Goal: Contribute content: Contribute content

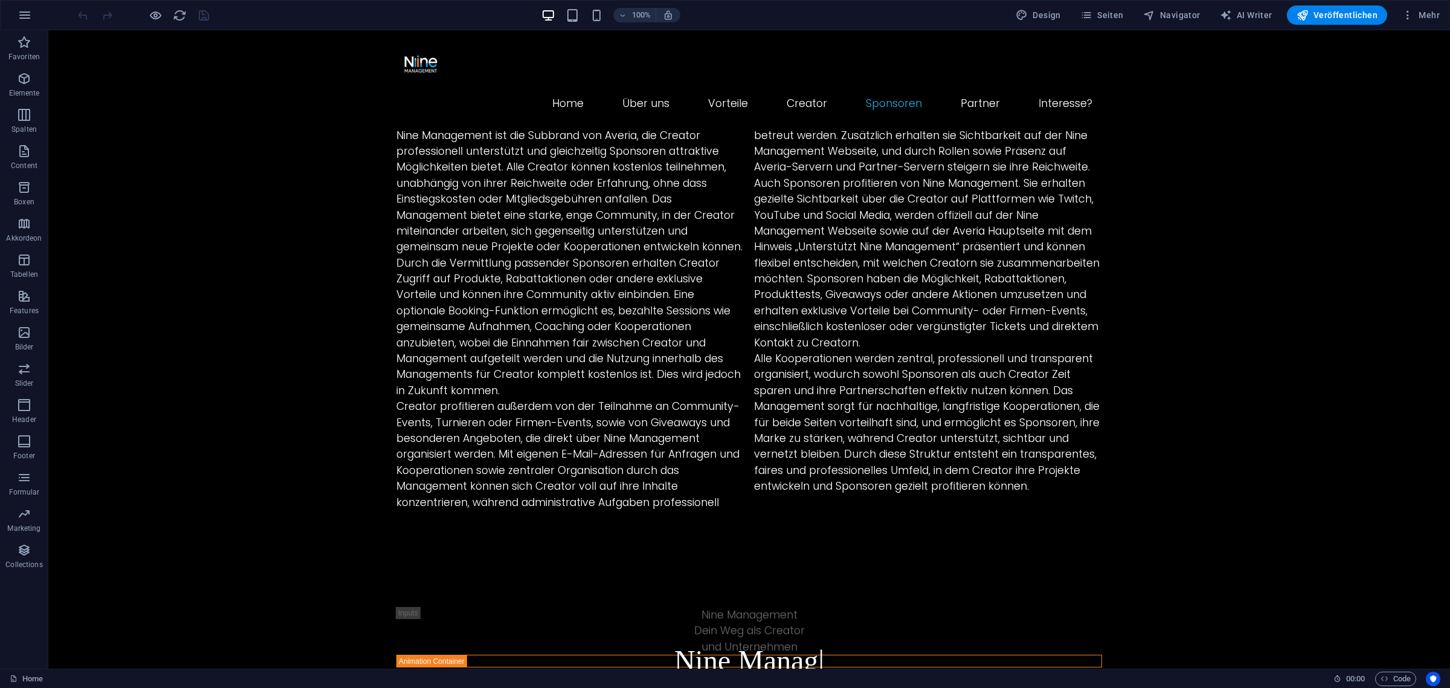
scroll to position [1737, 0]
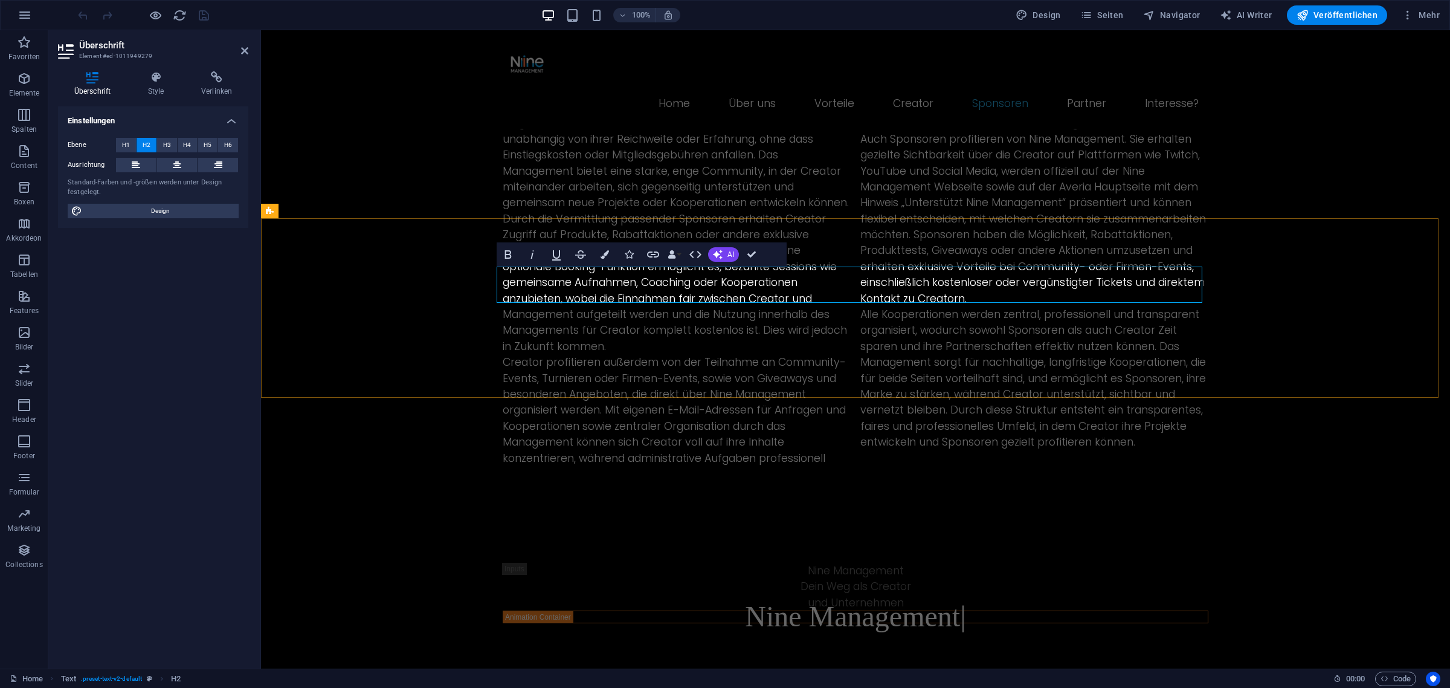
drag, startPoint x: 608, startPoint y: 338, endPoint x: 820, endPoint y: 339, distance: 212.7
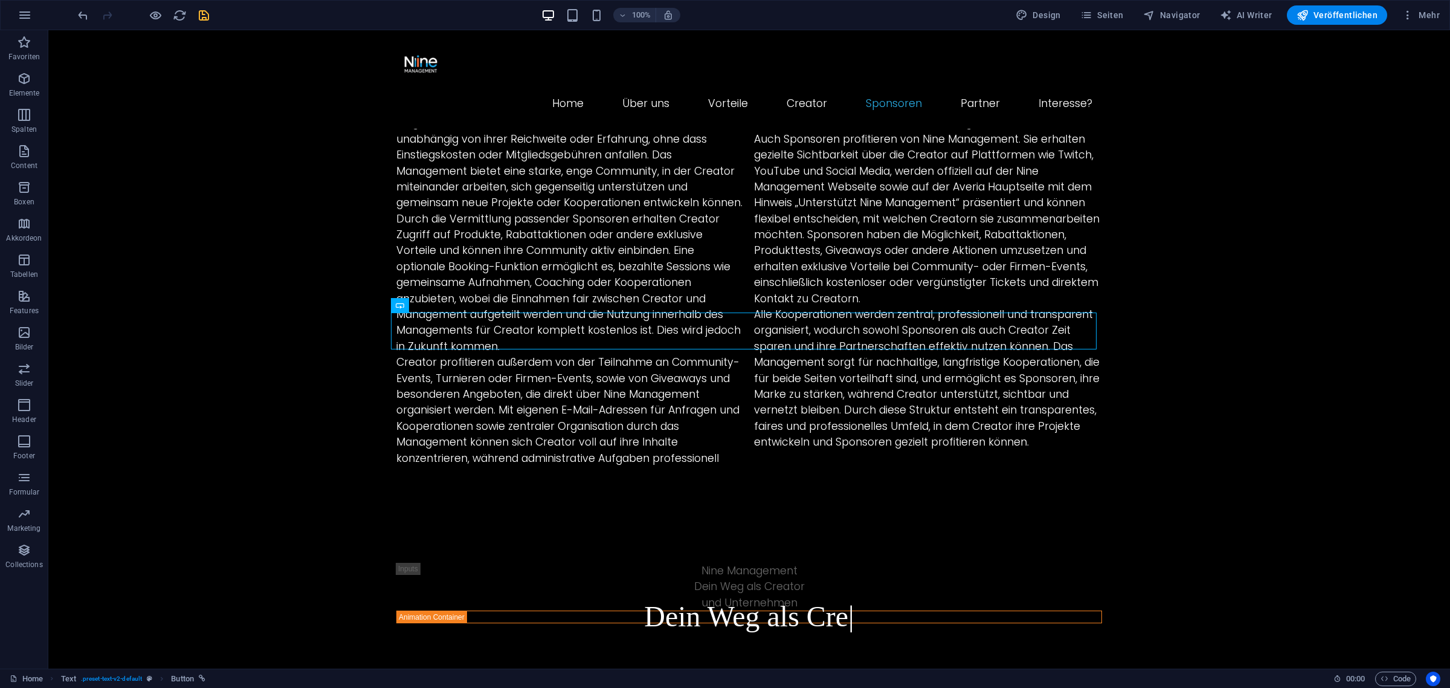
click at [198, 14] on icon "save" at bounding box center [204, 15] width 14 height 14
click at [1328, 17] on span "Veröffentlichen" at bounding box center [1336, 15] width 81 height 12
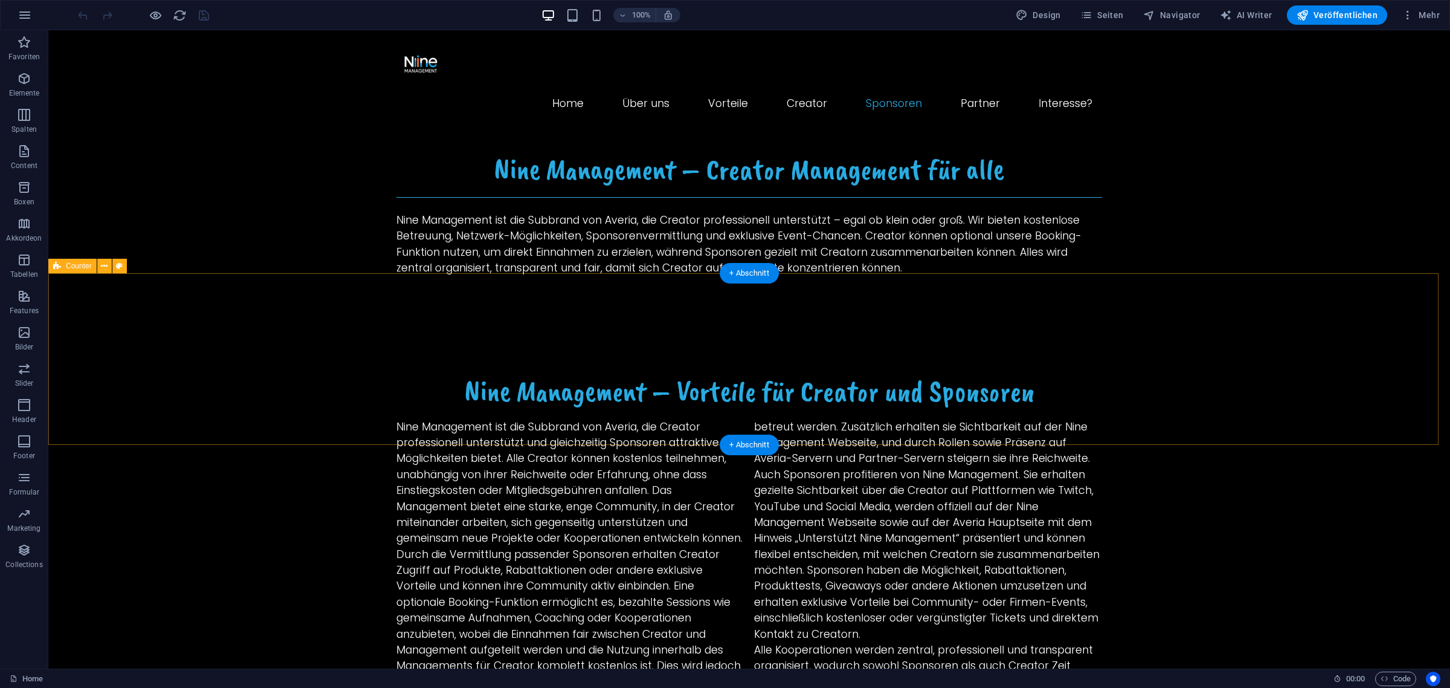
scroll to position [1435, 0]
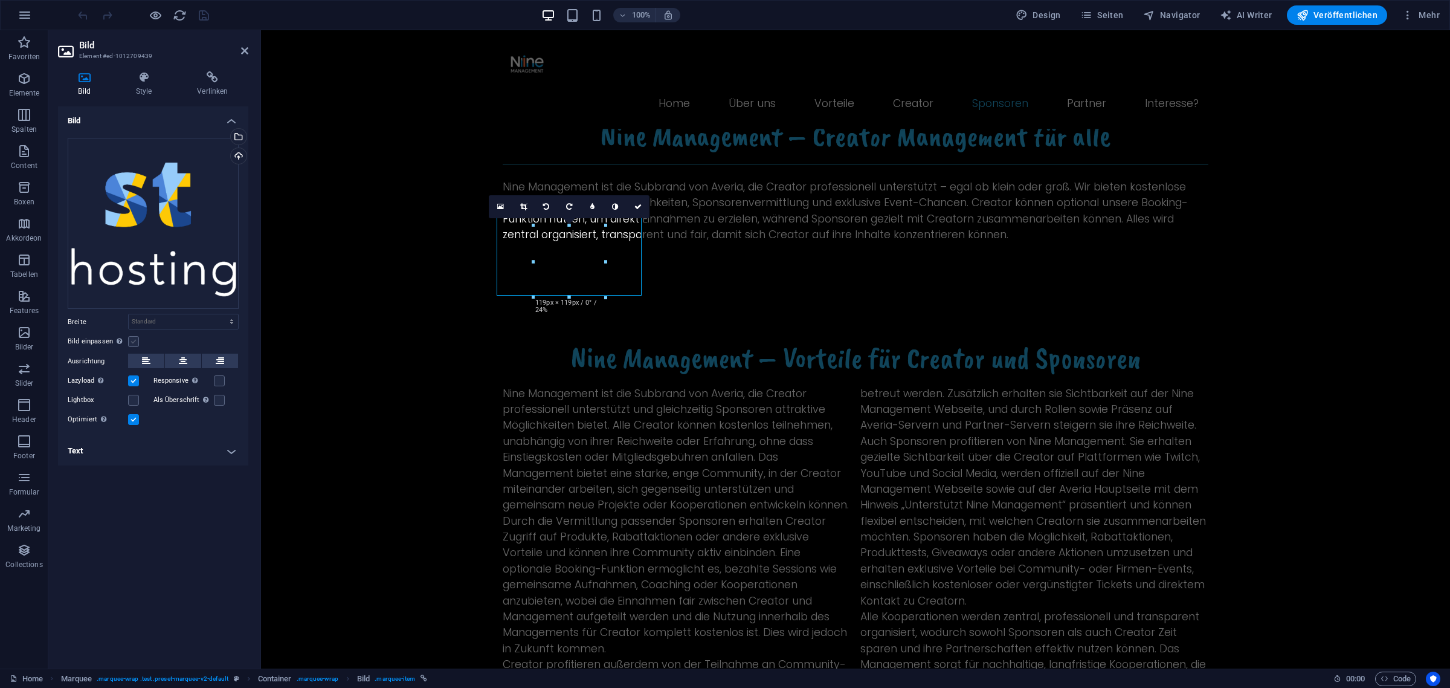
click at [135, 340] on label at bounding box center [133, 341] width 11 height 11
click at [0, 0] on input "Bild einpassen Bild automatisch anhand einer fixen Breite und Höhe einpassen" at bounding box center [0, 0] width 0 height 0
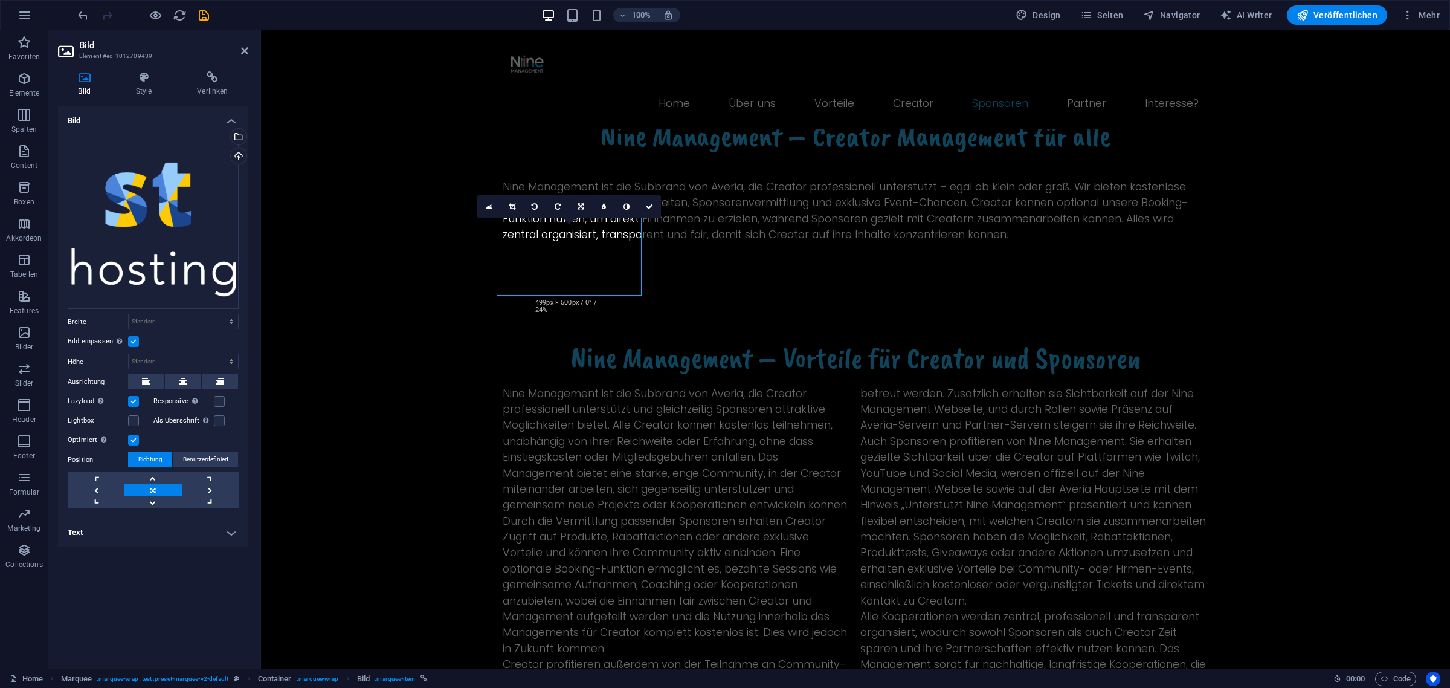
click at [130, 342] on label at bounding box center [133, 341] width 11 height 11
click at [0, 0] on input "Bild einpassen Bild automatisch anhand einer fixen Breite und Höhe einpassen" at bounding box center [0, 0] width 0 height 0
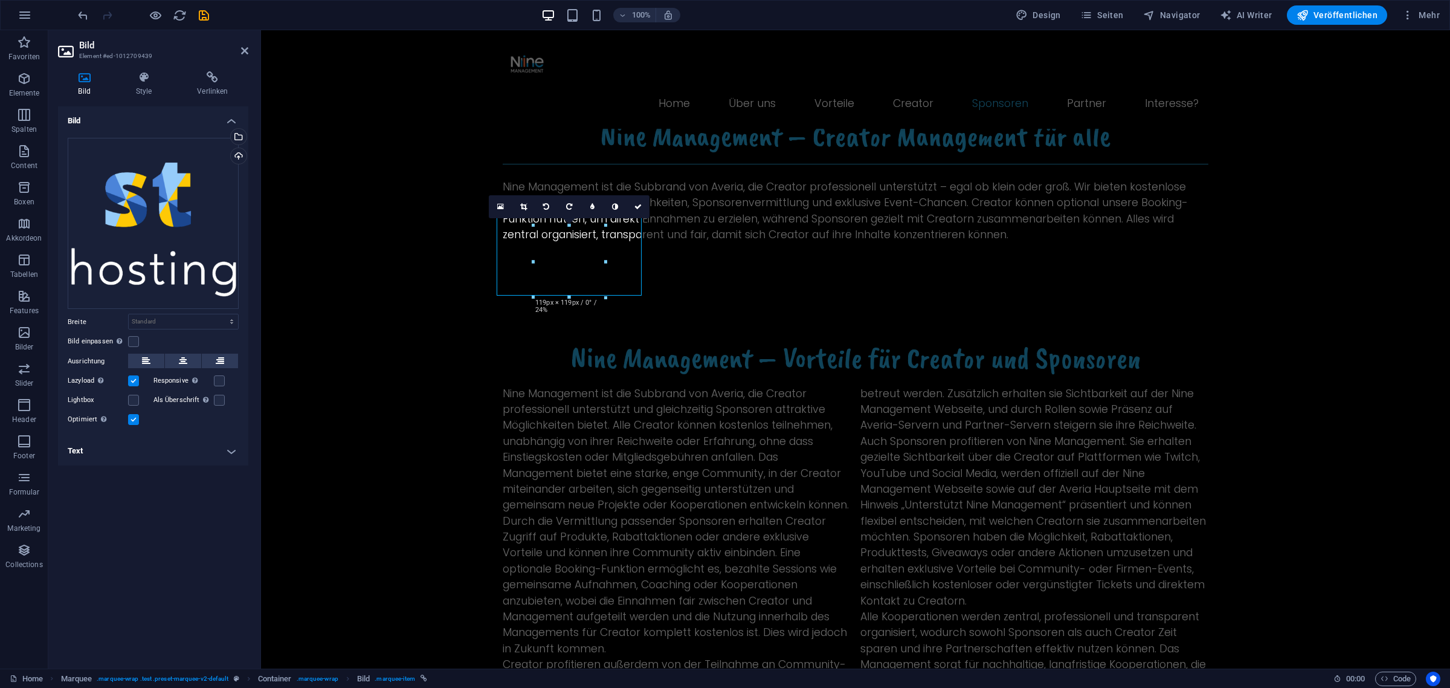
click at [134, 456] on h4 "Text" at bounding box center [153, 450] width 190 height 29
click at [145, 473] on input "Alternativtext Der Alternativtext wird von Geräten verwendet, die keine Bilder …" at bounding box center [183, 475] width 111 height 14
type input "Parter"
click at [152, 483] on div "Alternativtext Der Alternativtext wird von Geräten verwendet, die keine Bilder …" at bounding box center [153, 518] width 190 height 121
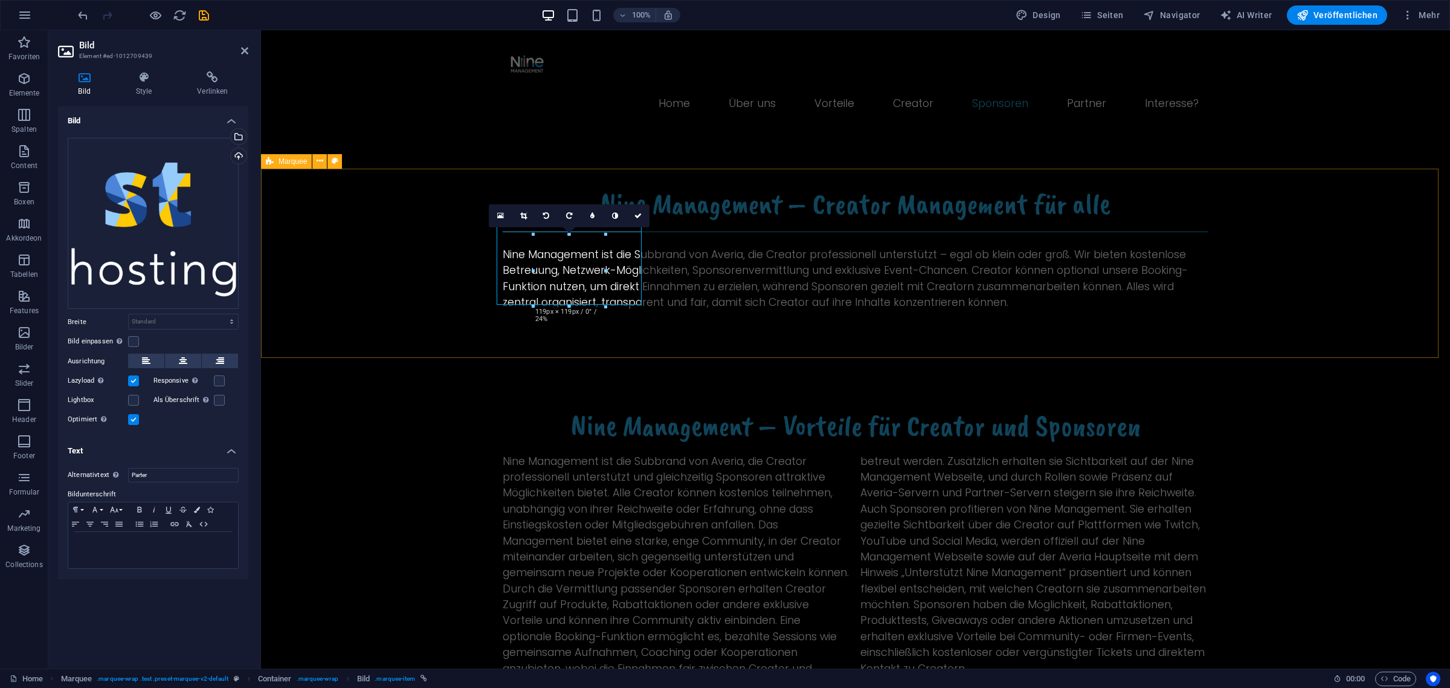
scroll to position [1359, 0]
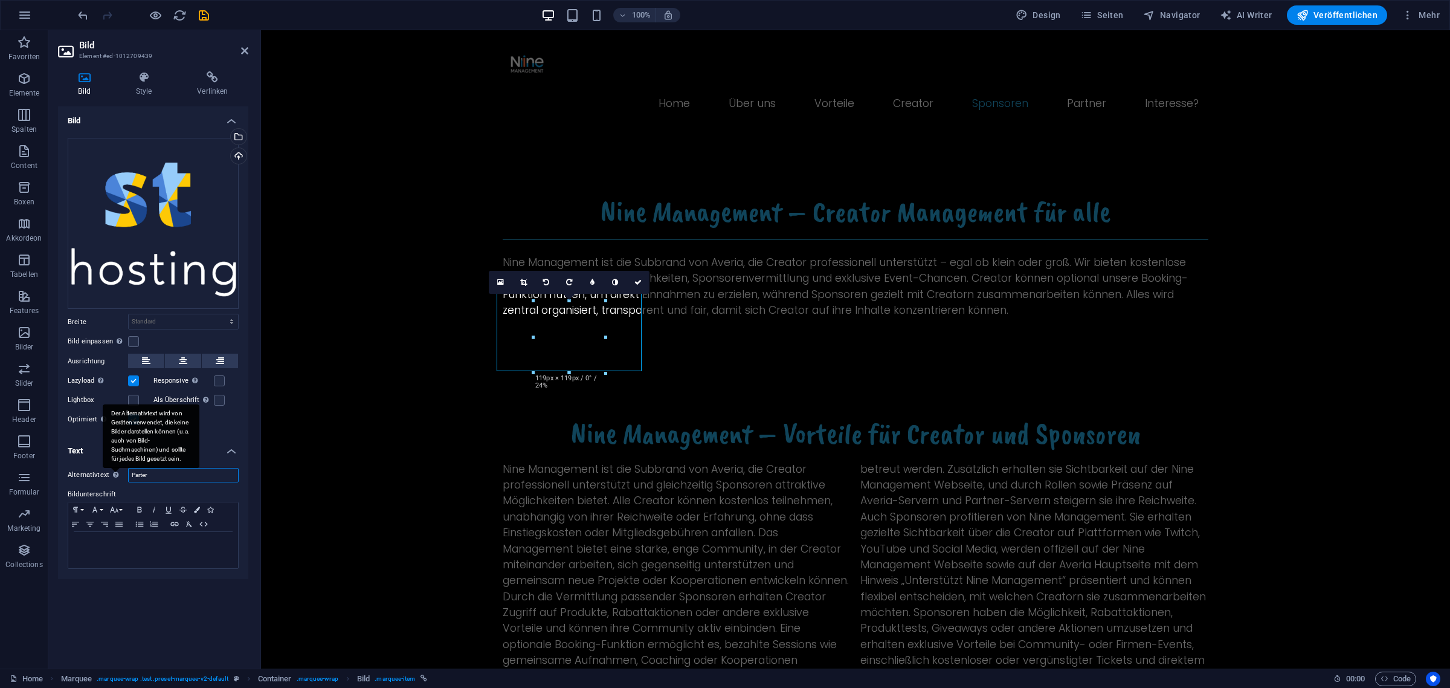
drag, startPoint x: 157, startPoint y: 472, endPoint x: 109, endPoint y: 471, distance: 48.3
click at [109, 471] on div "Alternativtext Der Alternativtext wird von Geräten verwendet, die keine Bilder …" at bounding box center [153, 475] width 171 height 14
click at [122, 550] on div at bounding box center [153, 550] width 170 height 36
click at [133, 590] on div "Bild Ziehe Dateien zum Hochladen hierher oder klicke hier, um aus Dateien oder …" at bounding box center [153, 382] width 190 height 552
drag, startPoint x: 569, startPoint y: 372, endPoint x: 573, endPoint y: 352, distance: 20.3
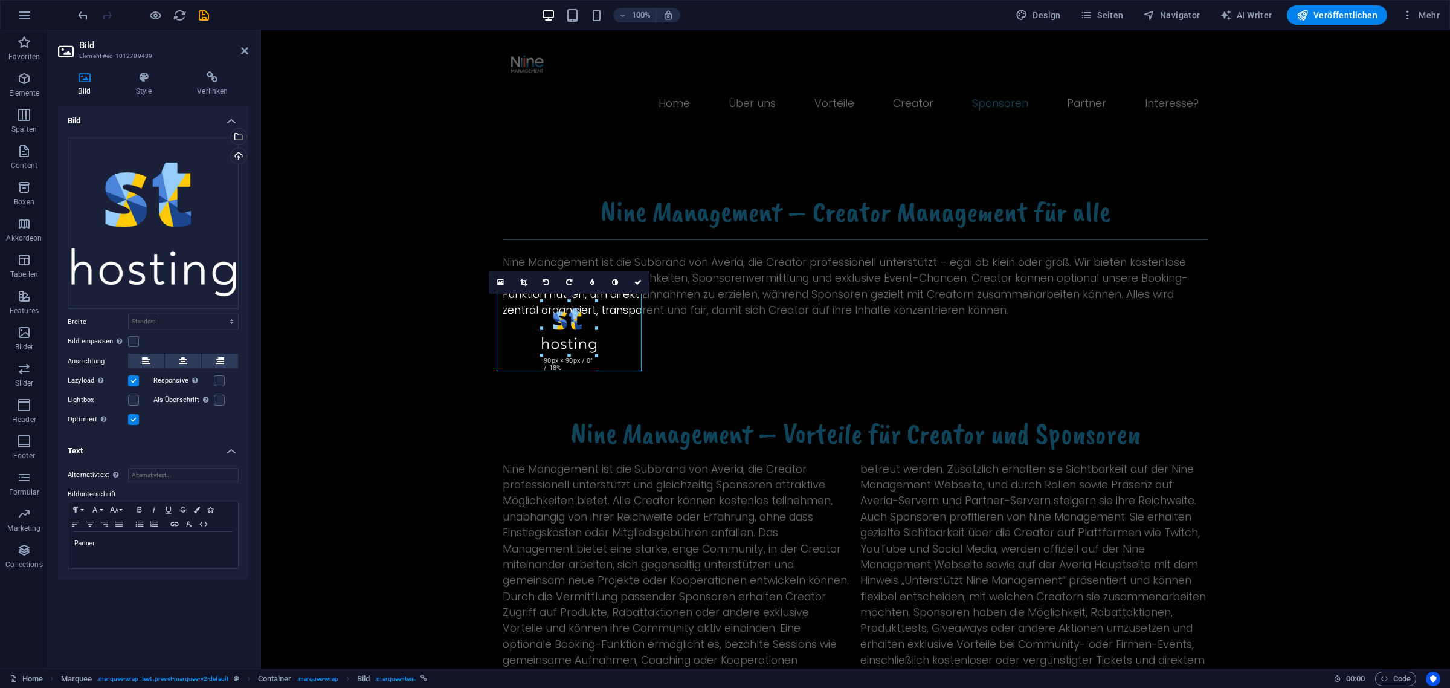
type input "90"
select select "px"
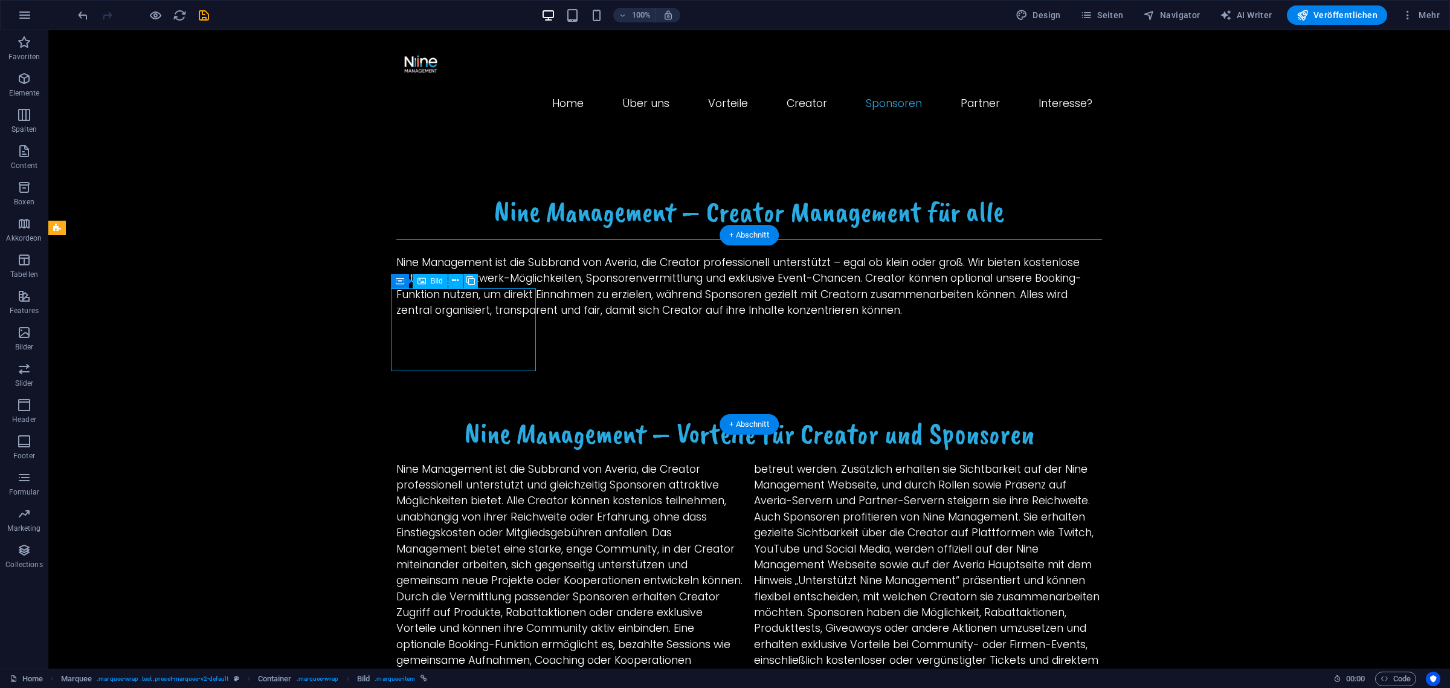
select select "px"
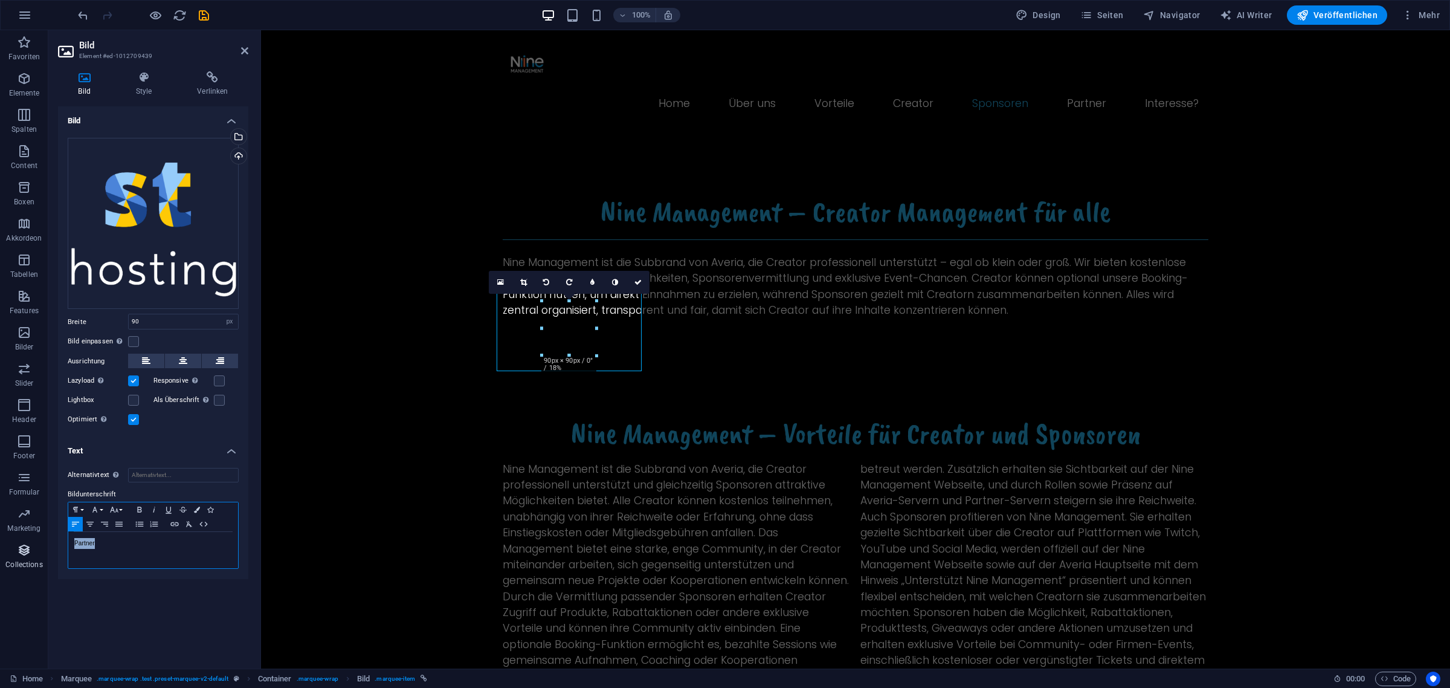
drag, startPoint x: 130, startPoint y: 539, endPoint x: 45, endPoint y: 541, distance: 84.6
click at [45, 541] on section "Favoriten Elemente Spalten Content Boxen Akkordeon Tabellen Features Bilder Sli…" at bounding box center [725, 349] width 1450 height 638
click at [92, 524] on icon "button" at bounding box center [90, 524] width 14 height 10
click at [172, 614] on div "Bild Ziehe Dateien zum Hochladen hierher oder klicke hier, um aus Dateien oder …" at bounding box center [153, 382] width 190 height 552
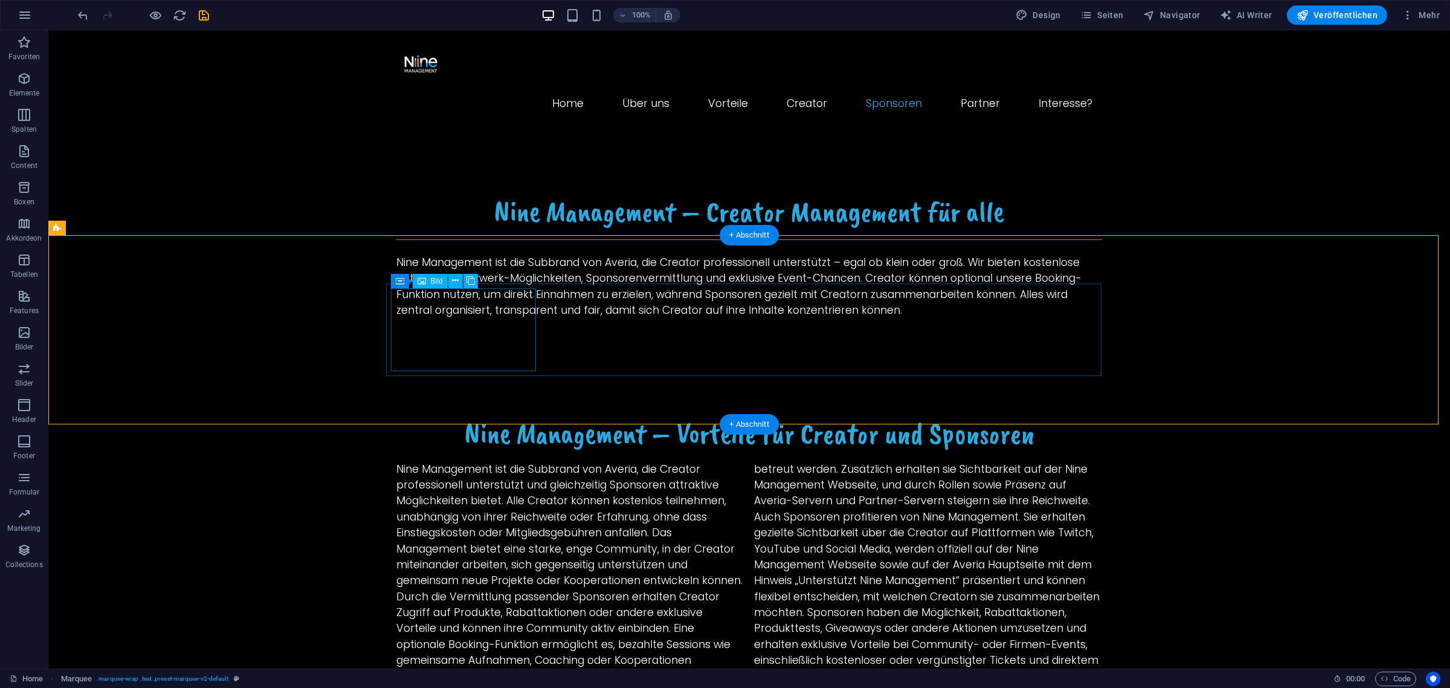
select select "px"
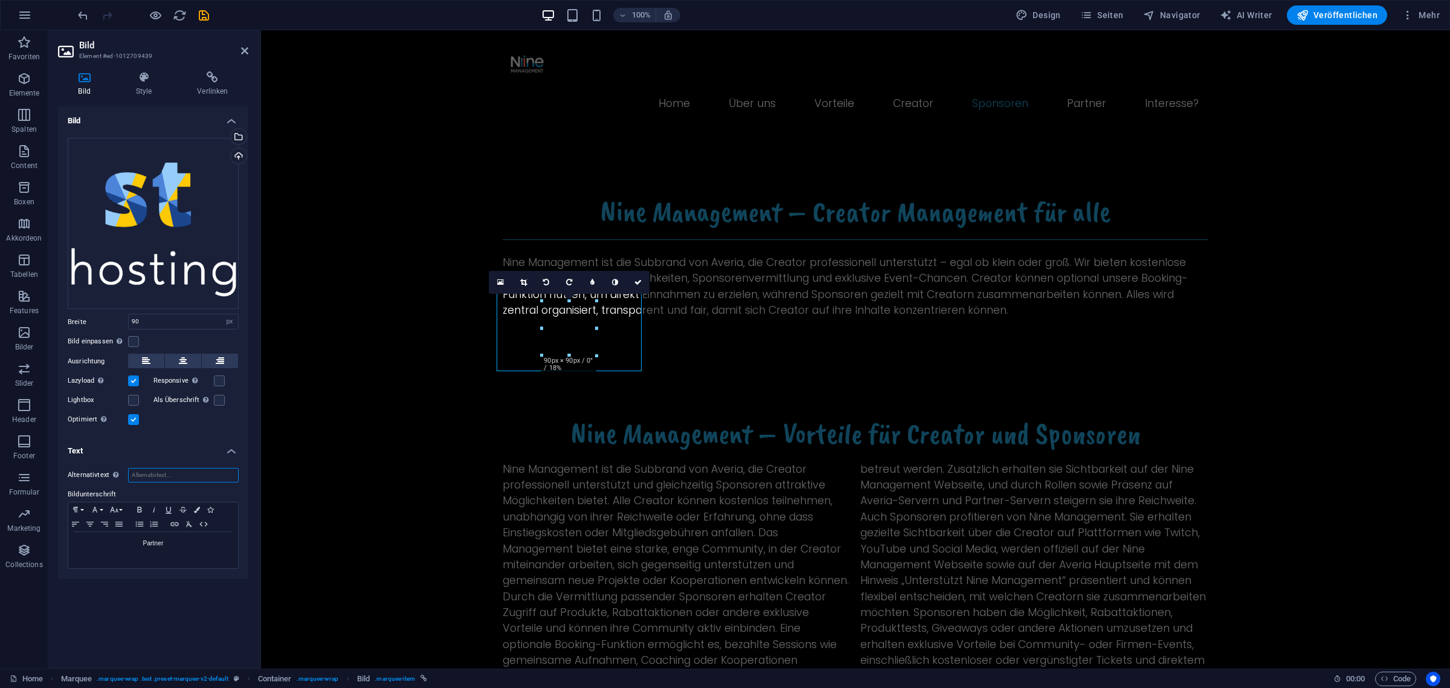
click at [163, 474] on input "Alternativtext Der Alternativtext wird von Geräten verwendet, die keine Bilder …" at bounding box center [183, 475] width 111 height 14
type input "Partner"
click at [161, 441] on h4 "Text" at bounding box center [153, 447] width 190 height 22
click at [149, 453] on h4 "Text" at bounding box center [153, 450] width 190 height 29
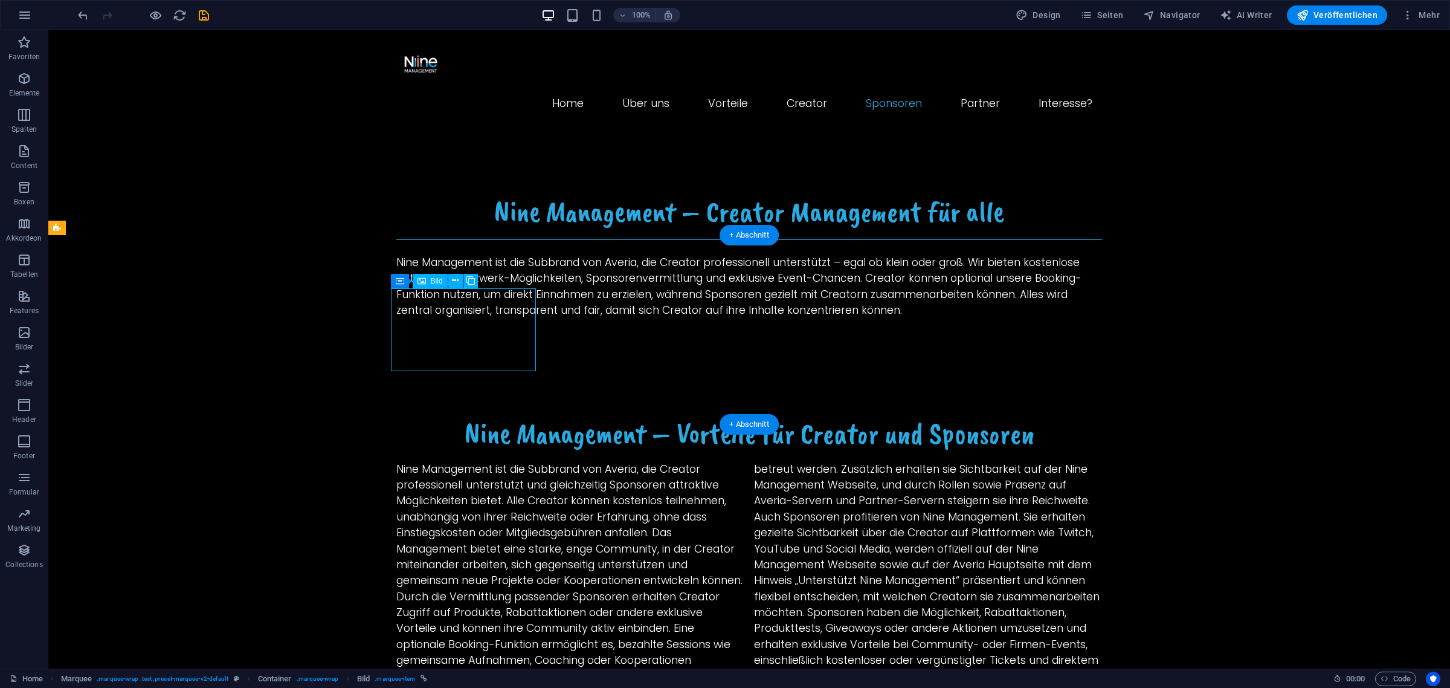
select select "px"
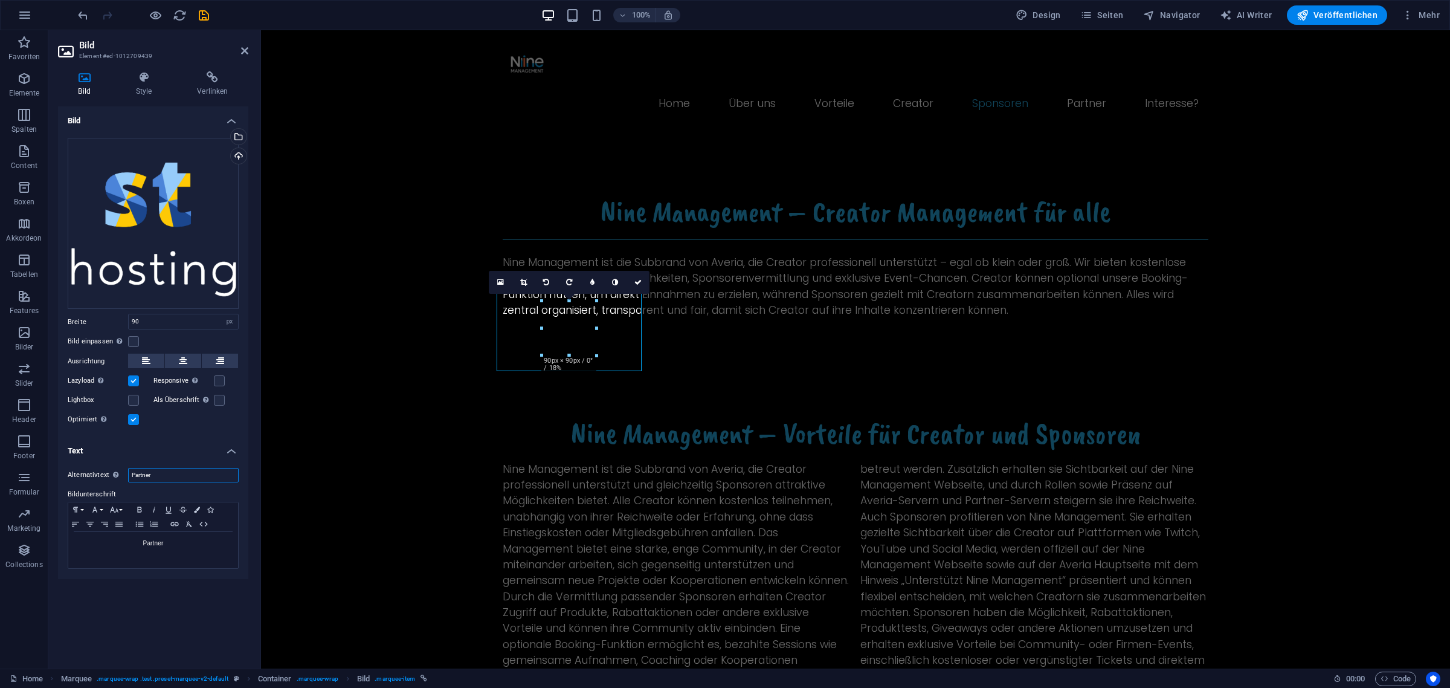
drag, startPoint x: 162, startPoint y: 471, endPoint x: 101, endPoint y: 475, distance: 60.5
click at [103, 474] on div "Alternativtext Der Alternativtext wird von Geräten verwendet, die keine Bilder …" at bounding box center [153, 475] width 171 height 14
click at [103, 450] on h4 "Text" at bounding box center [153, 447] width 190 height 22
click at [197, 10] on icon "save" at bounding box center [204, 15] width 14 height 14
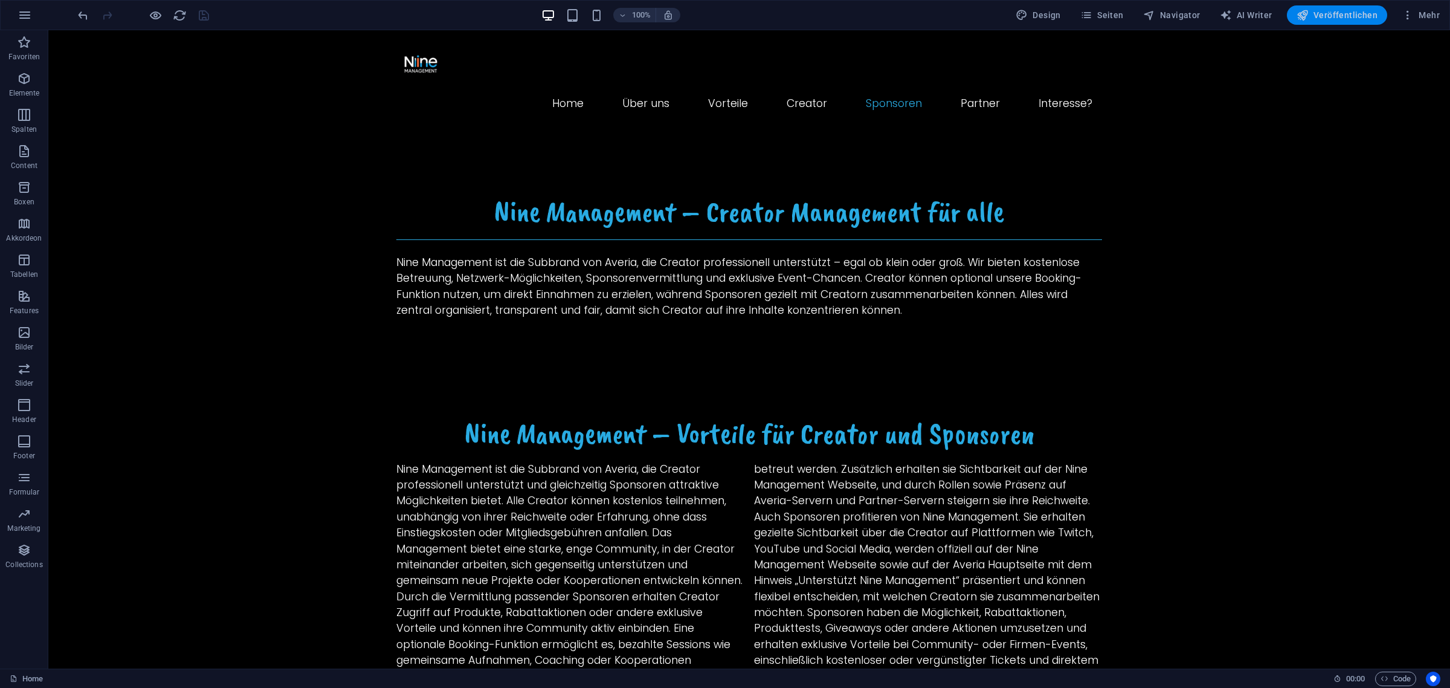
click at [1324, 14] on span "Veröffentlichen" at bounding box center [1336, 15] width 81 height 12
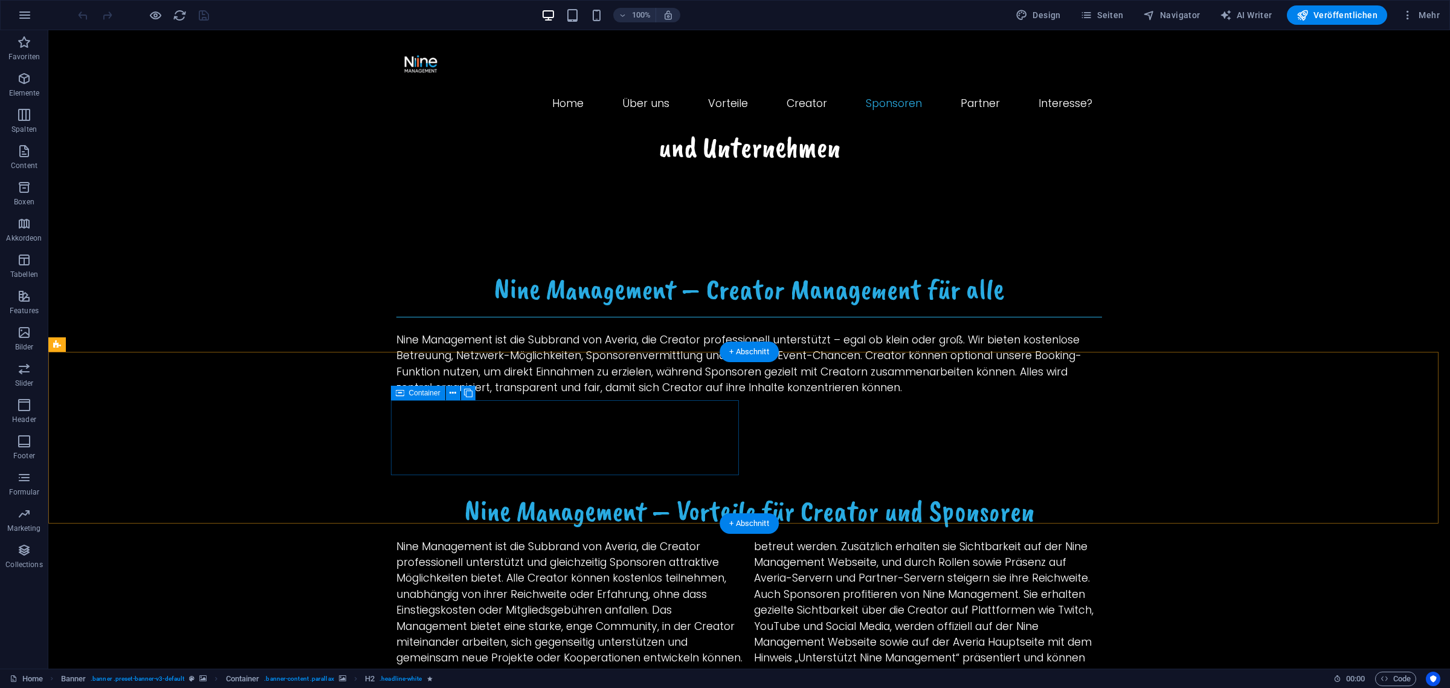
scroll to position [1284, 0]
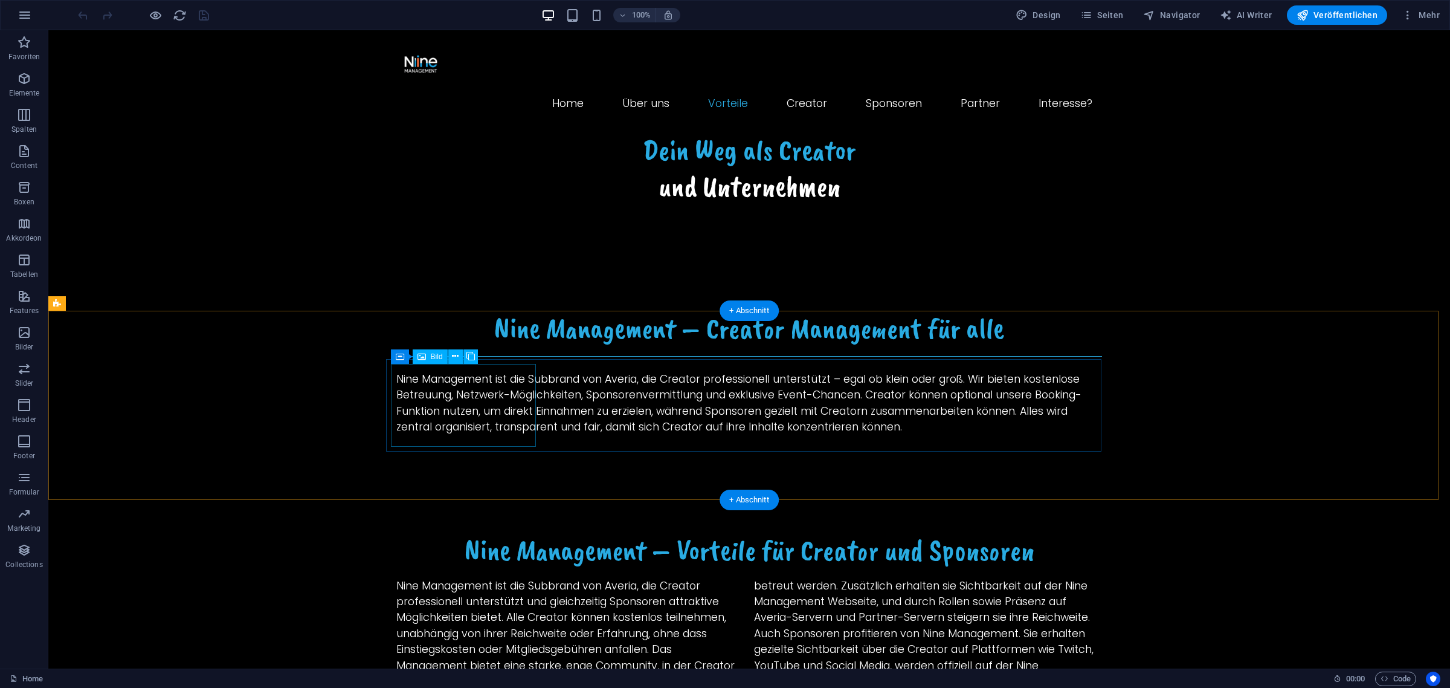
select select "px"
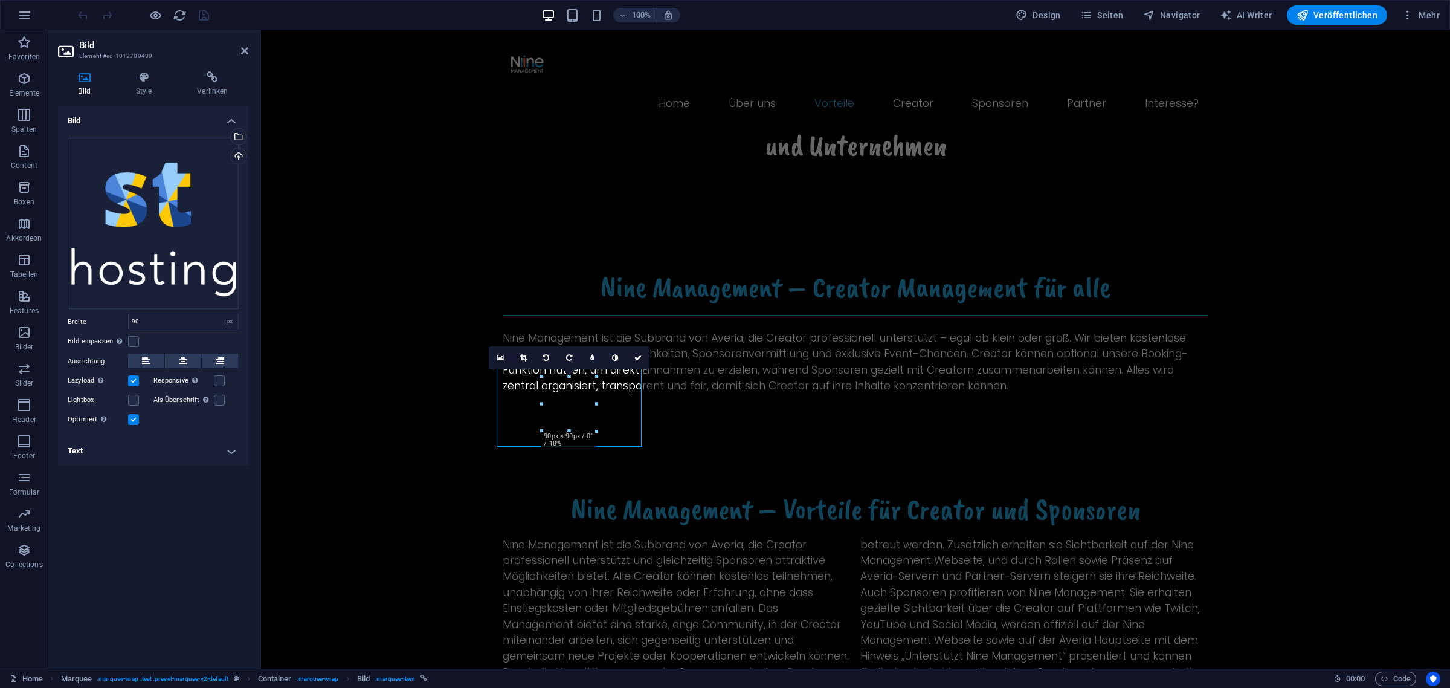
click at [150, 444] on h4 "Text" at bounding box center [153, 450] width 190 height 29
click at [217, 398] on label at bounding box center [219, 400] width 11 height 11
click at [0, 0] on input "Als Überschrift Das Bild in eine H1-Überschrift einfügen. Nützlich, um dem Alte…" at bounding box center [0, 0] width 0 height 0
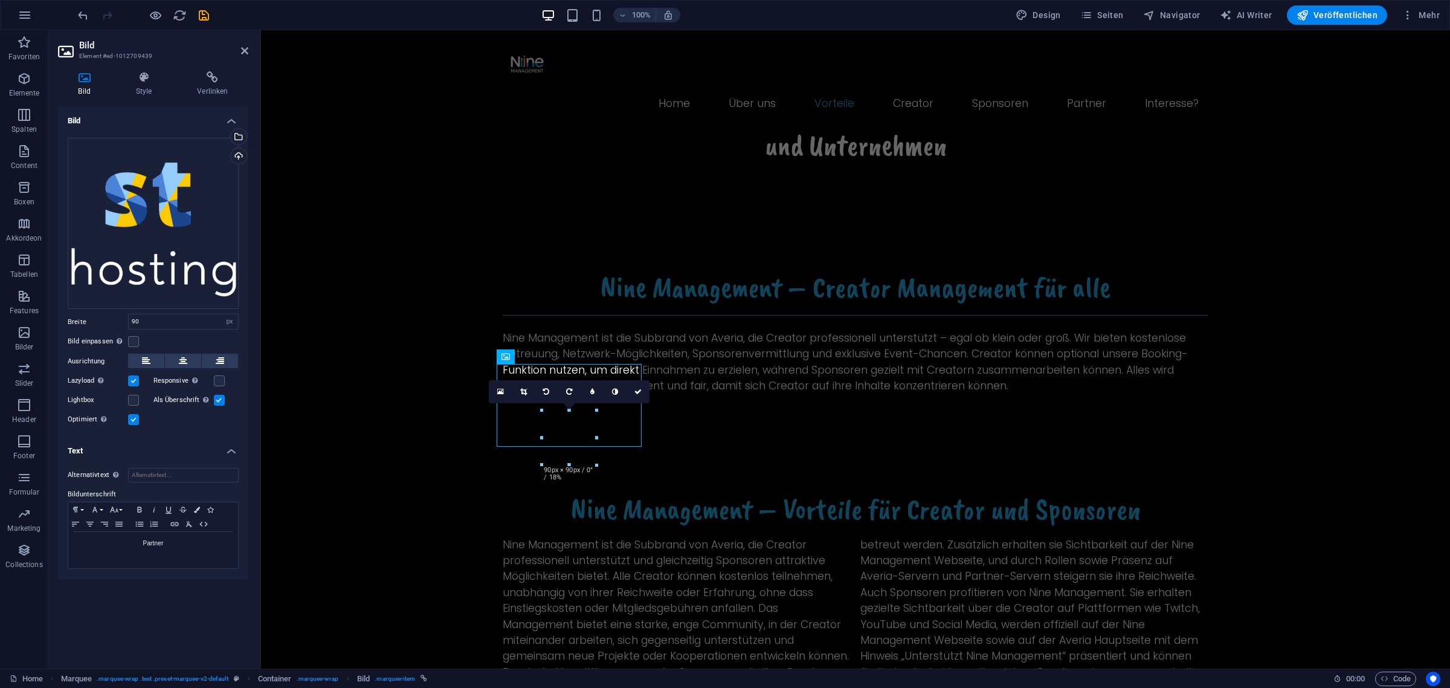
click at [216, 399] on label at bounding box center [219, 400] width 11 height 11
click at [0, 0] on input "Als Überschrift Das Bild in eine H1-Überschrift einfügen. Nützlich, um dem Alte…" at bounding box center [0, 0] width 0 height 0
click at [139, 402] on div "Lightbox" at bounding box center [111, 400] width 86 height 14
click at [133, 398] on label at bounding box center [133, 400] width 11 height 11
click at [0, 0] on input "Lightbox" at bounding box center [0, 0] width 0 height 0
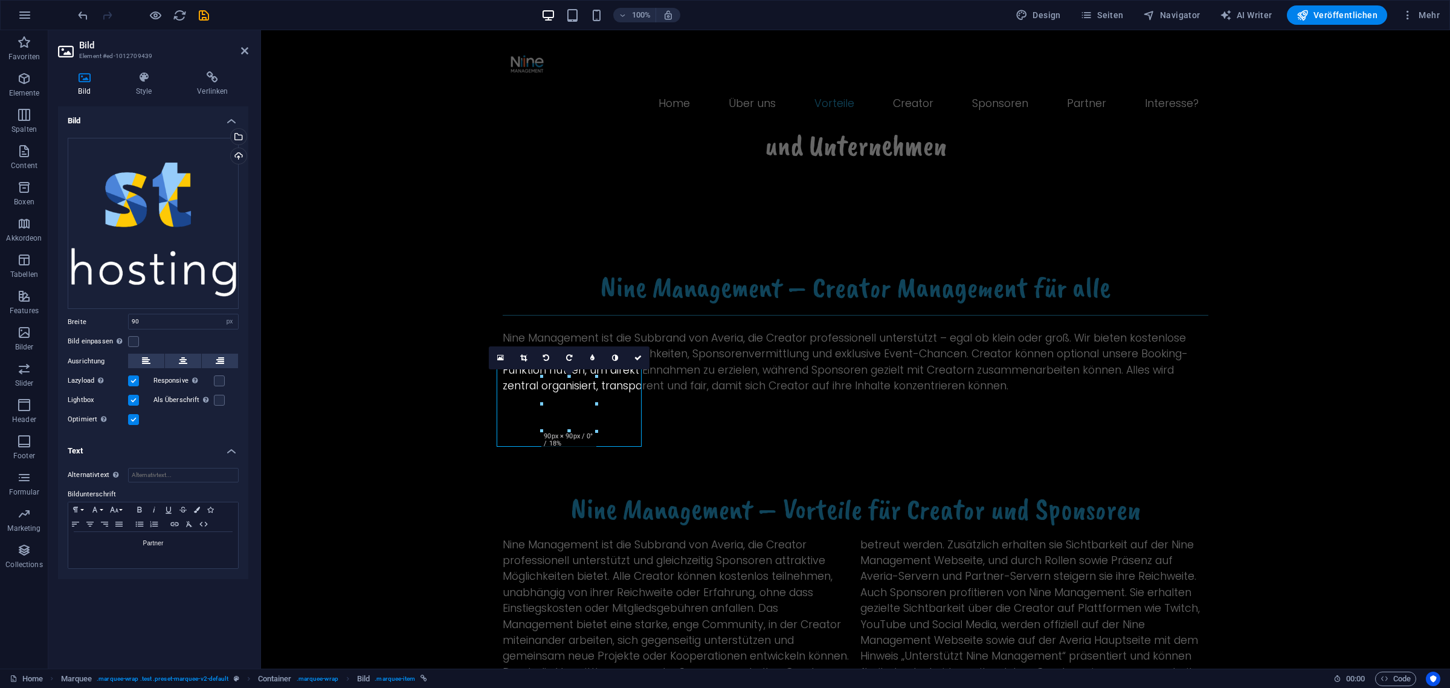
click at [133, 398] on label at bounding box center [133, 400] width 11 height 11
click at [0, 0] on input "Lightbox" at bounding box center [0, 0] width 0 height 0
click at [134, 397] on label at bounding box center [133, 400] width 11 height 11
click at [0, 0] on input "Lightbox" at bounding box center [0, 0] width 0 height 0
click at [134, 397] on label at bounding box center [133, 400] width 11 height 11
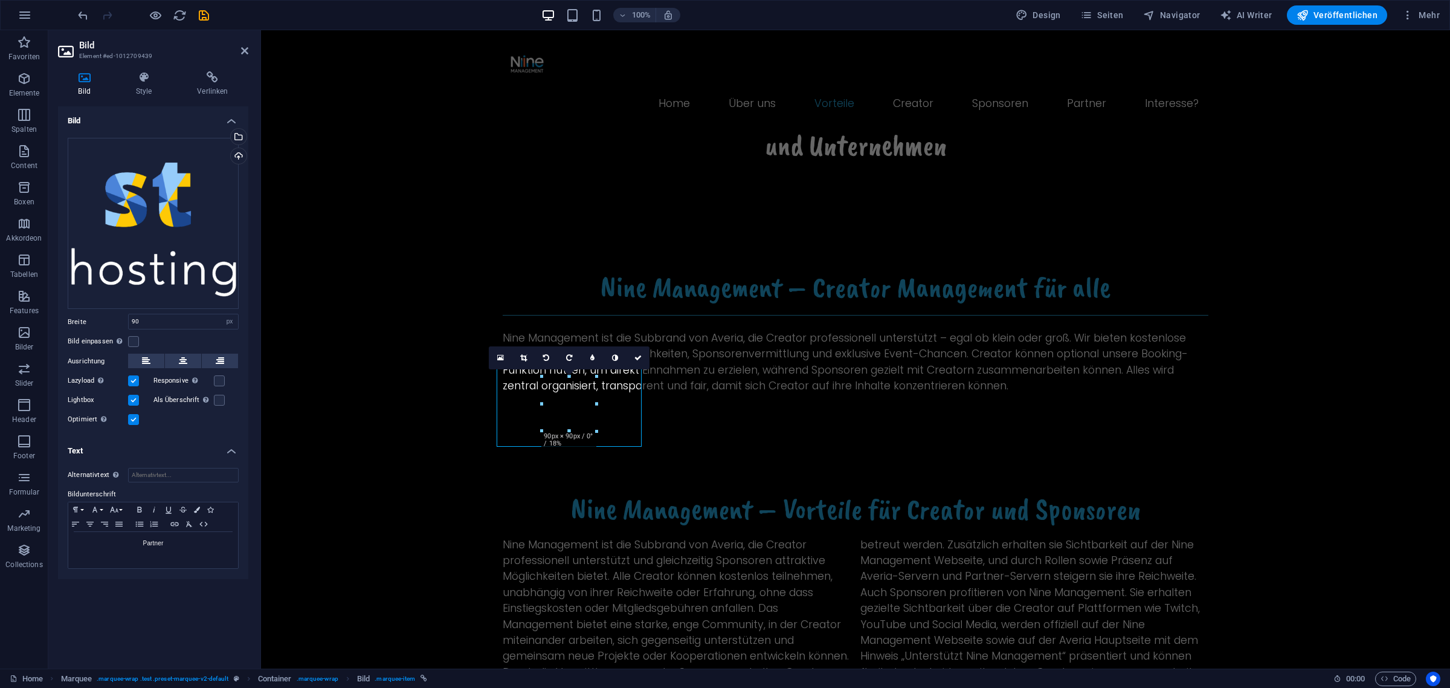
click at [0, 0] on input "Lightbox" at bounding box center [0, 0] width 0 height 0
click at [134, 397] on label at bounding box center [133, 400] width 11 height 11
click at [0, 0] on input "Lightbox" at bounding box center [0, 0] width 0 height 0
click at [134, 398] on label at bounding box center [133, 400] width 11 height 11
click at [0, 0] on input "Lightbox" at bounding box center [0, 0] width 0 height 0
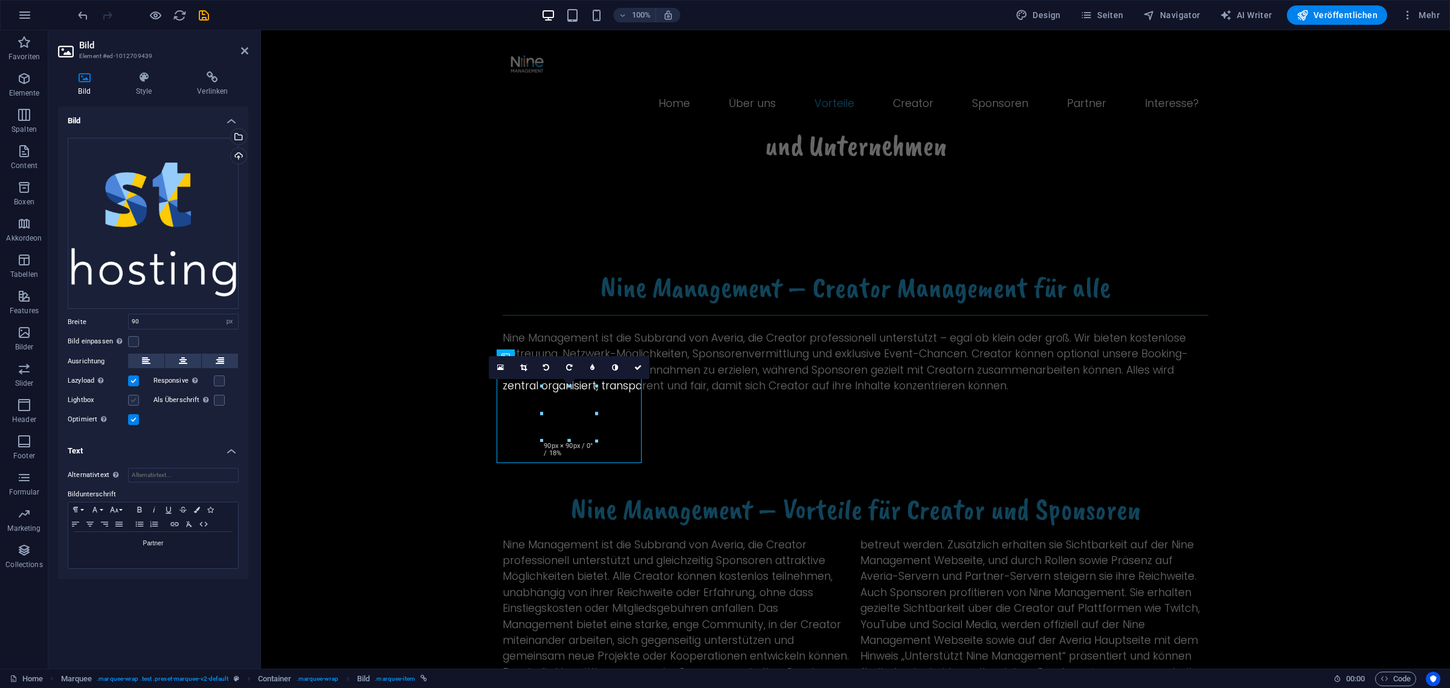
click at [134, 398] on label at bounding box center [133, 400] width 11 height 11
click at [0, 0] on input "Lightbox" at bounding box center [0, 0] width 0 height 0
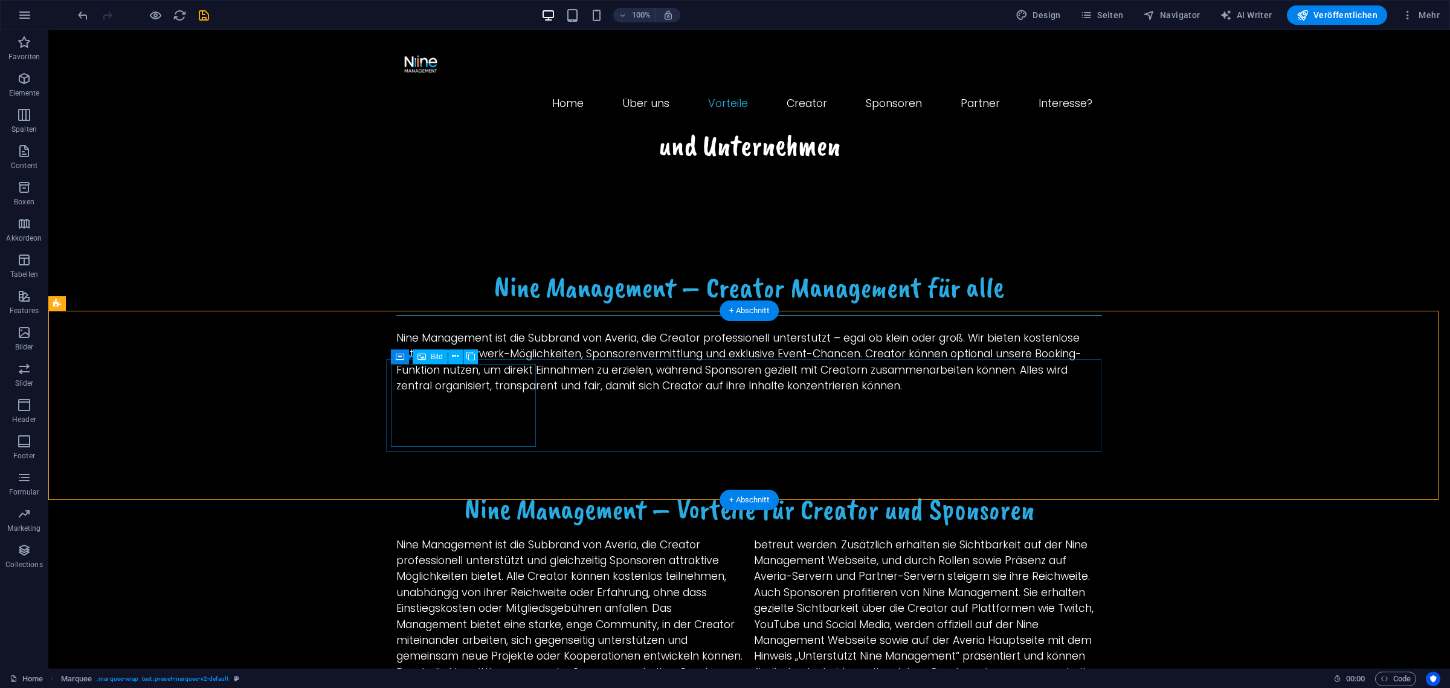
select select "px"
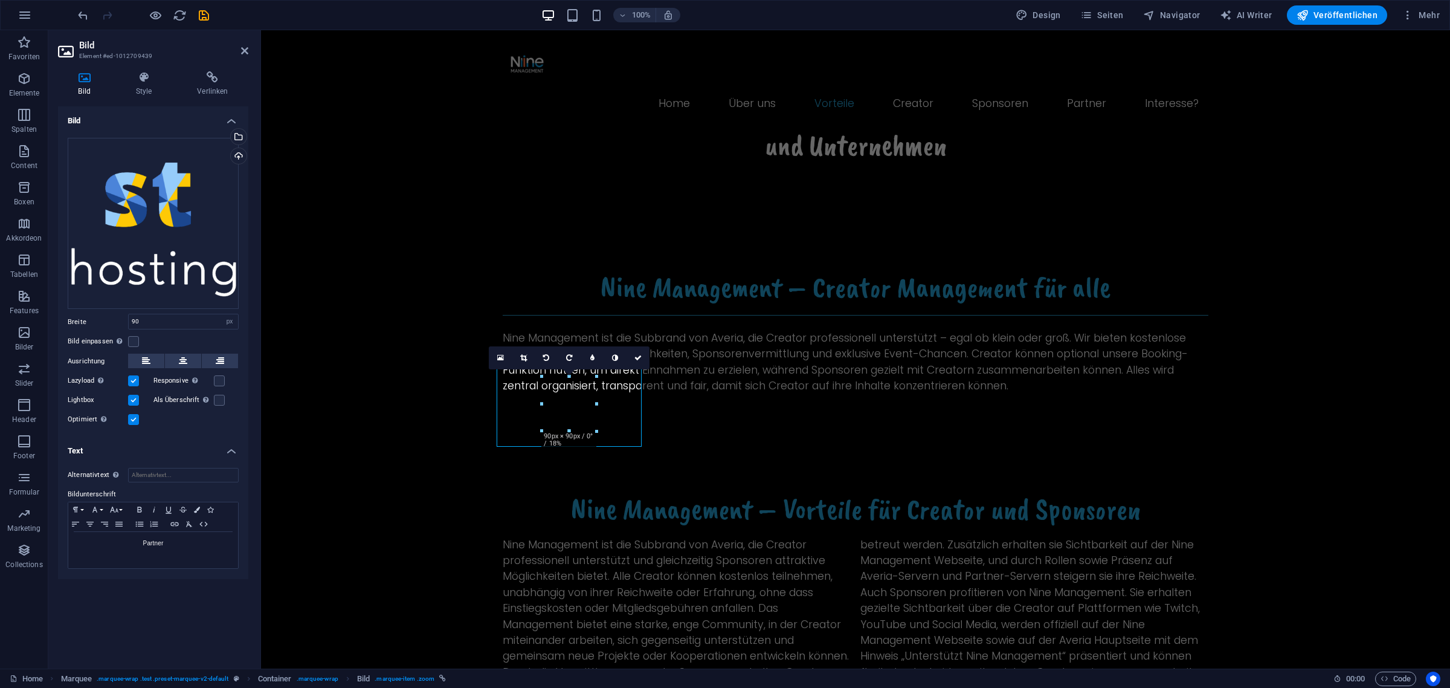
click at [132, 400] on label at bounding box center [133, 400] width 11 height 11
click at [0, 0] on input "Lightbox" at bounding box center [0, 0] width 0 height 0
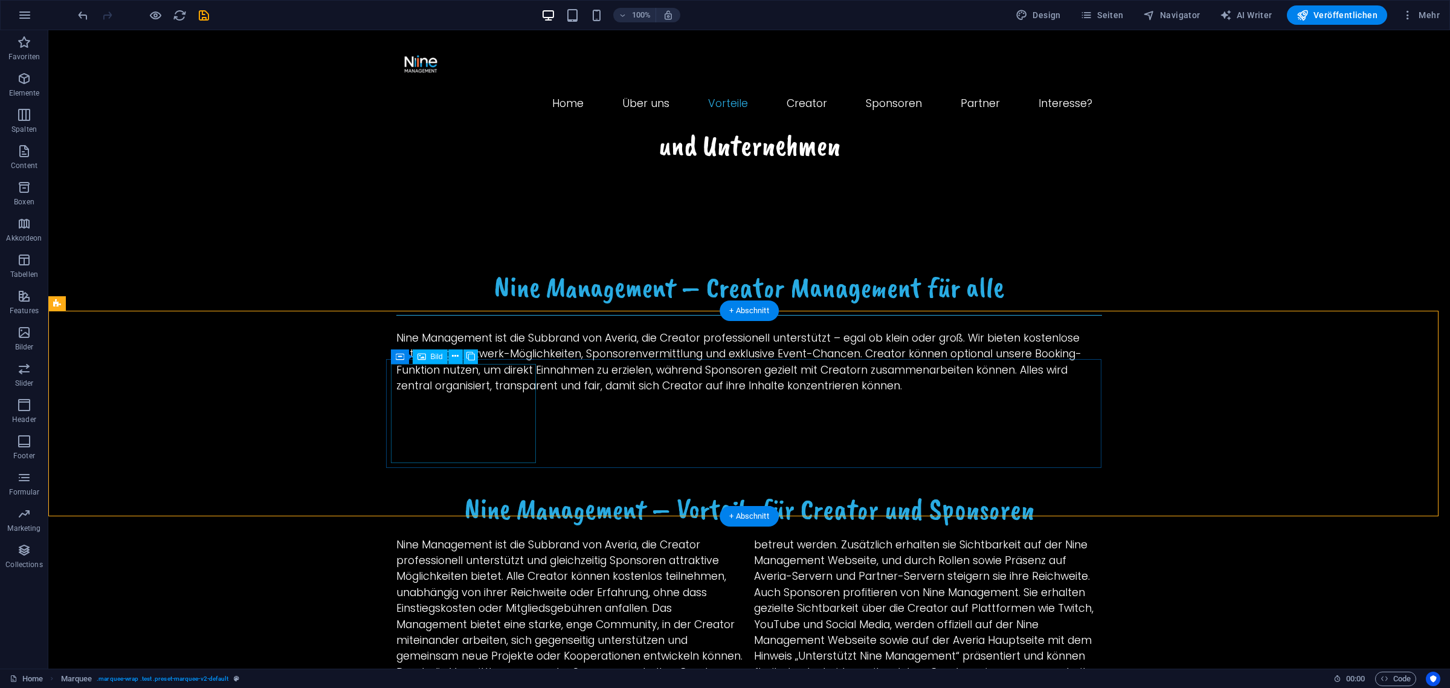
select select "px"
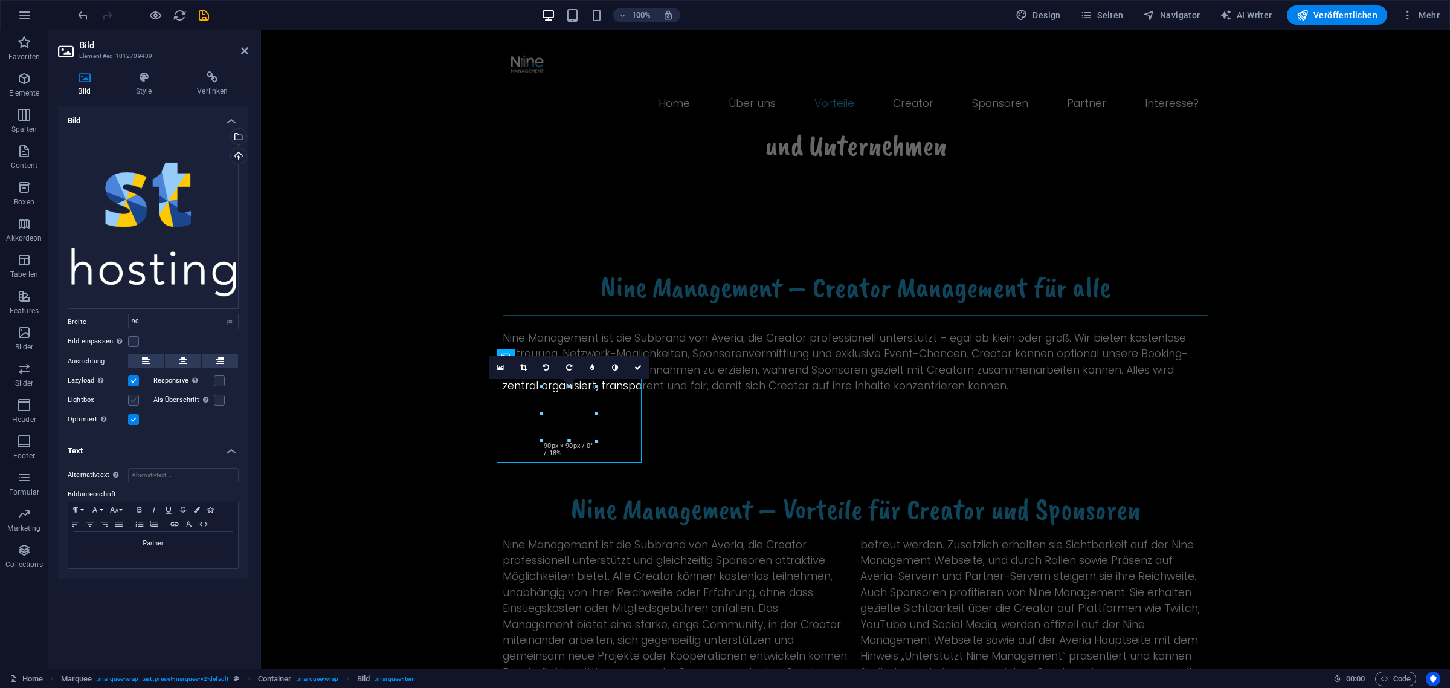
click at [134, 399] on label at bounding box center [133, 400] width 11 height 11
click at [0, 0] on input "Lightbox" at bounding box center [0, 0] width 0 height 0
click at [215, 379] on label at bounding box center [219, 380] width 11 height 11
click at [0, 0] on input "Responsive Automatisch Retina-Bilder und kleinere Bilder auf Smartphones laden" at bounding box center [0, 0] width 0 height 0
click at [191, 417] on div "Optimiert Bilder werden komprimiert für eine bessere Ladegeschwindigkeit der We…" at bounding box center [153, 419] width 171 height 14
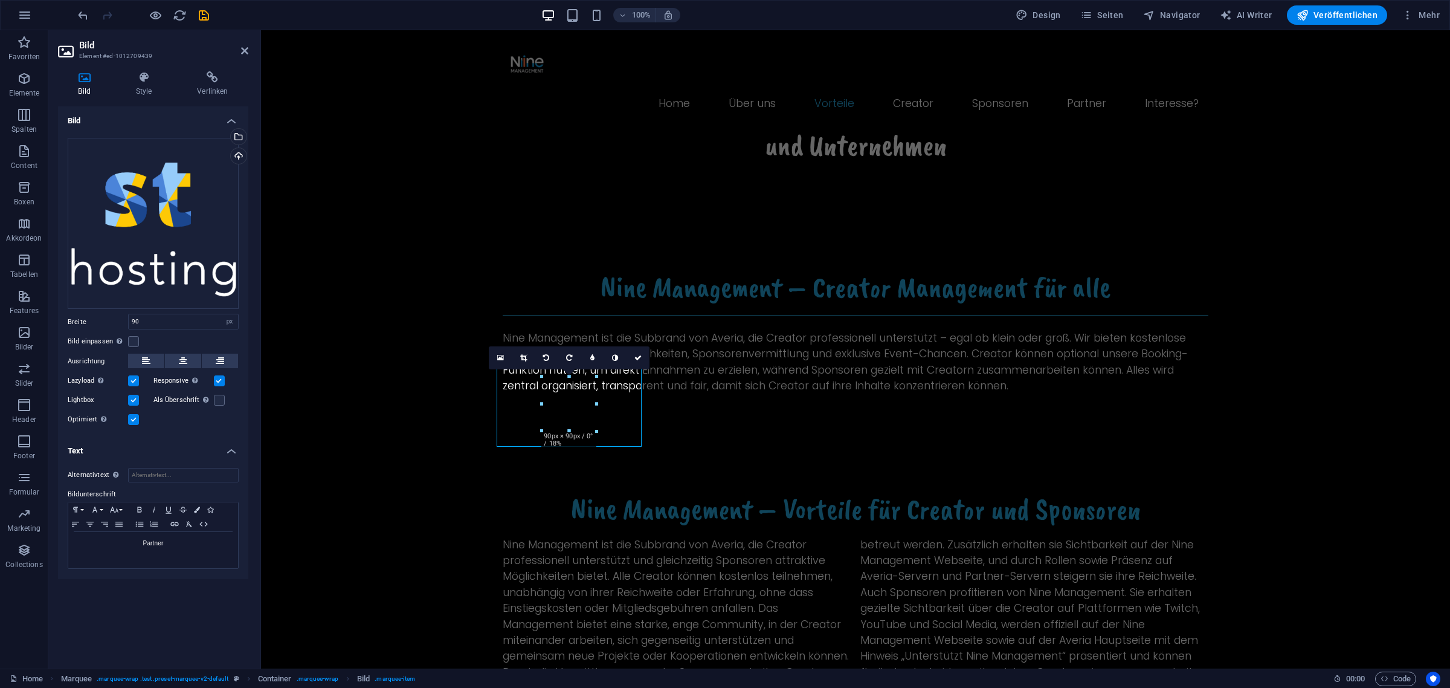
click at [166, 614] on div "Bild Ziehe Dateien zum Hochladen hierher oder klicke hier, um aus Dateien oder …" at bounding box center [153, 382] width 190 height 552
drag, startPoint x: 166, startPoint y: 544, endPoint x: 130, endPoint y: 544, distance: 36.3
click at [130, 544] on p "Partner" at bounding box center [153, 543] width 158 height 11
click at [188, 527] on icon "button" at bounding box center [189, 524] width 14 height 10
click at [140, 599] on div "Bild Ziehe Dateien zum Hochladen hierher oder klicke hier, um aus Dateien oder …" at bounding box center [153, 382] width 190 height 552
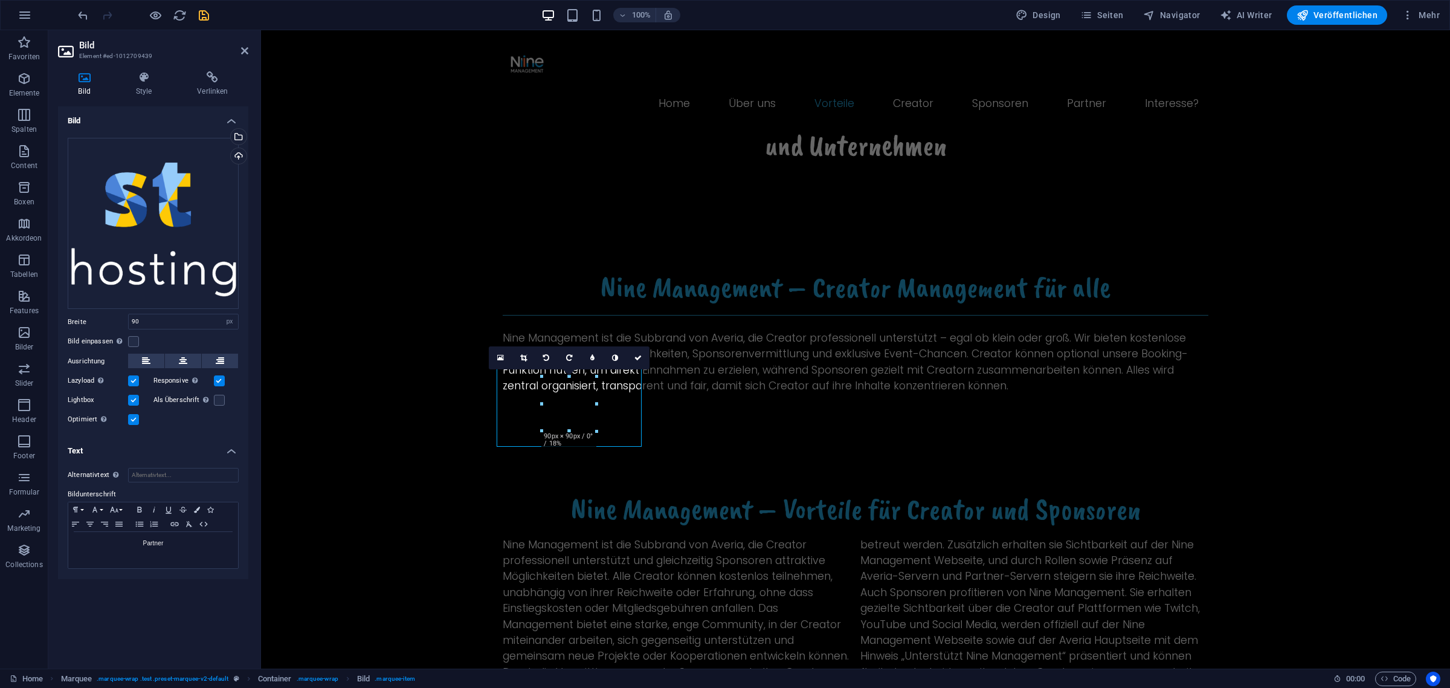
click at [204, 16] on icon "save" at bounding box center [204, 15] width 14 height 14
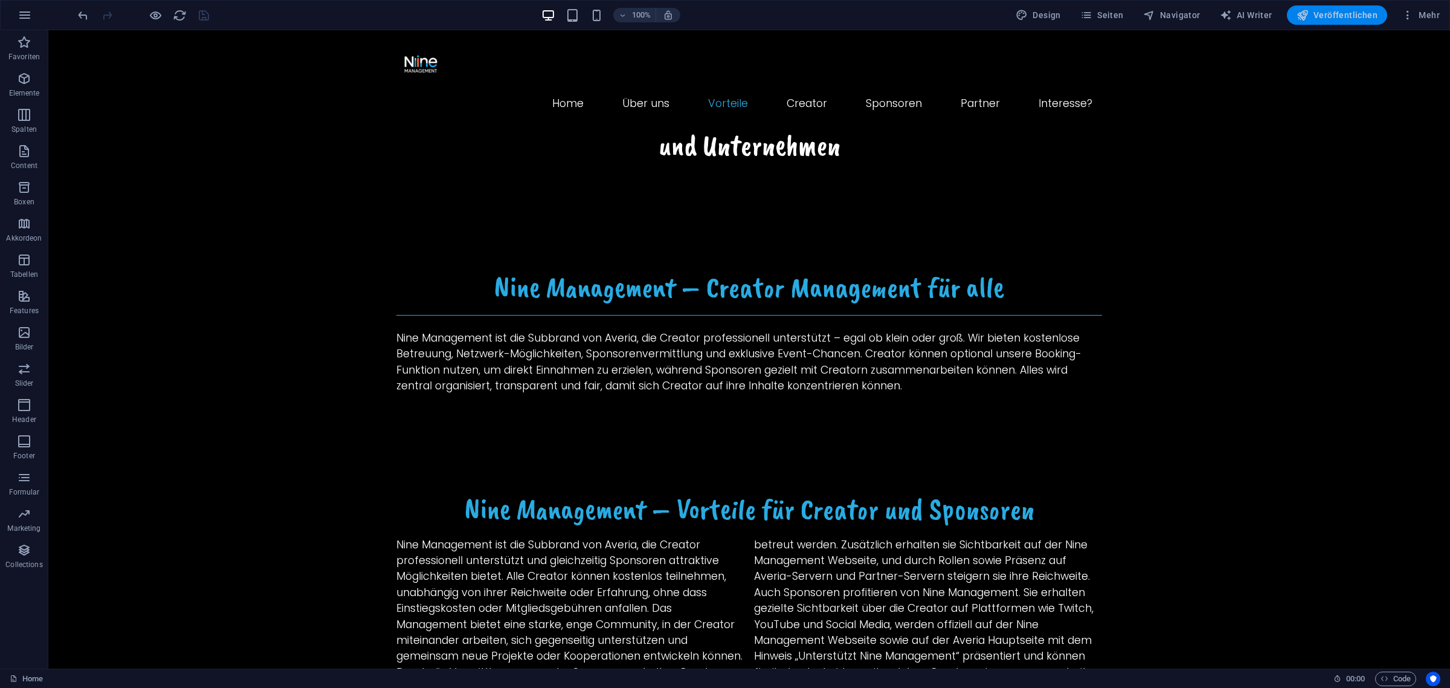
click at [1328, 19] on span "Veröffentlichen" at bounding box center [1336, 15] width 81 height 12
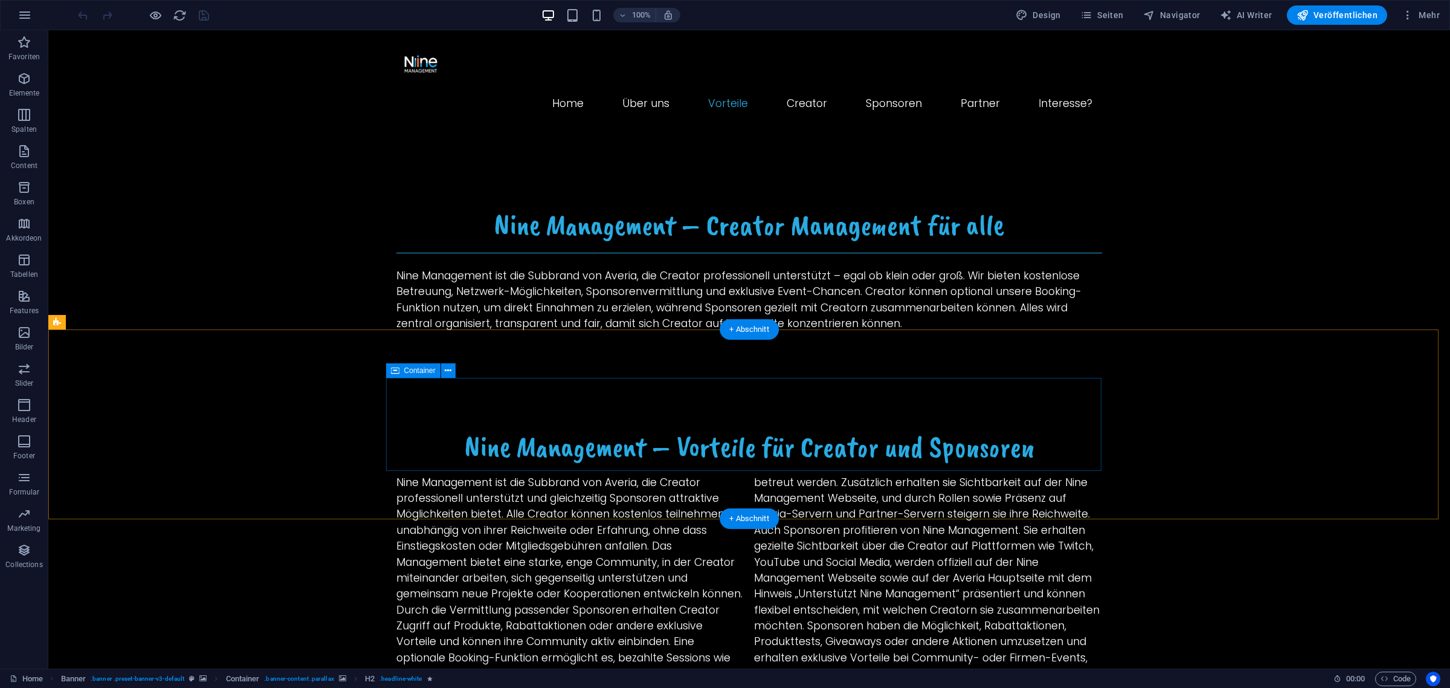
scroll to position [1435, 0]
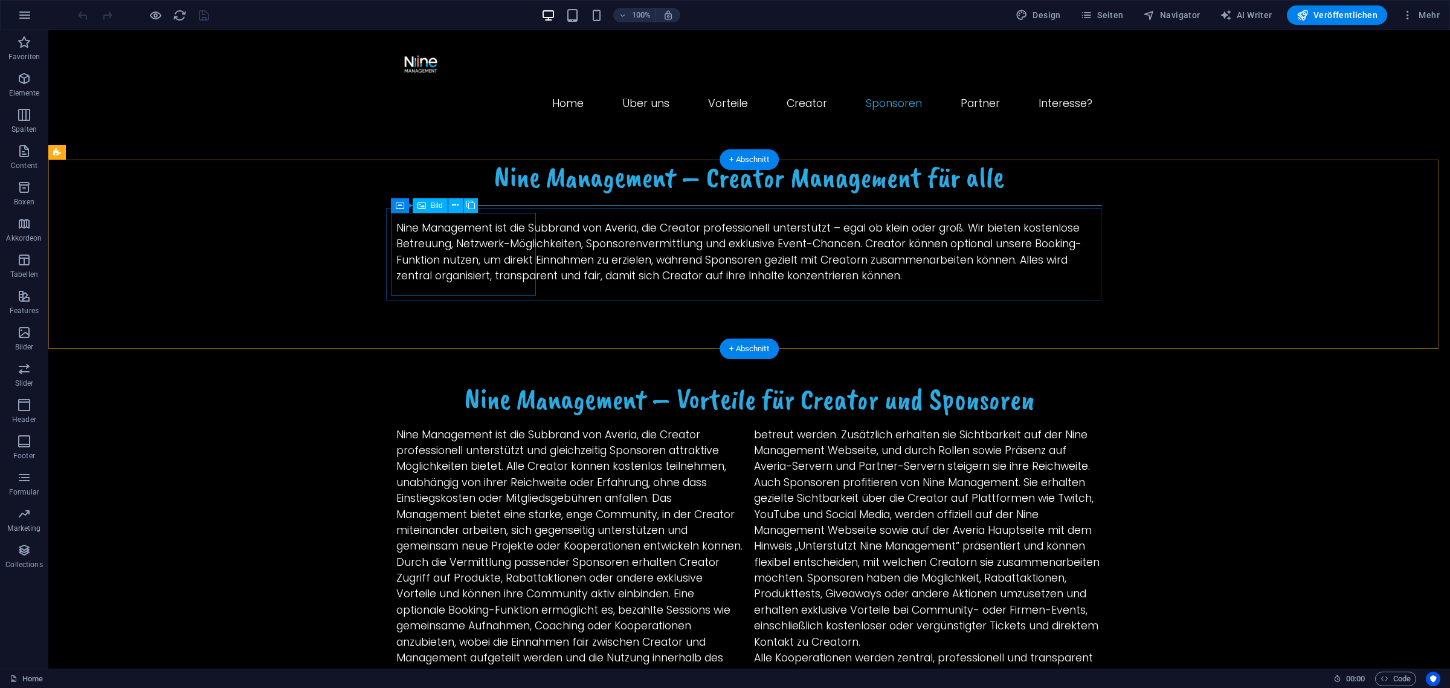
select select "px"
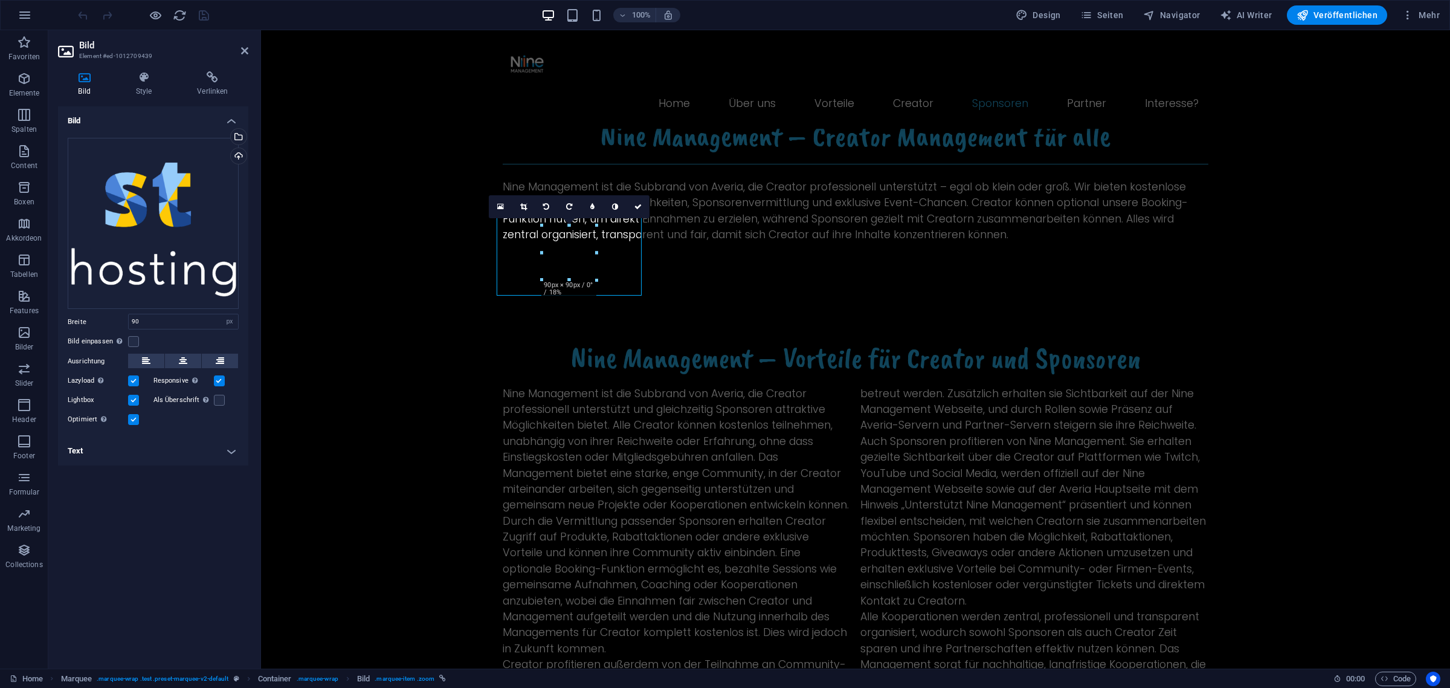
click at [211, 448] on h4 "Text" at bounding box center [153, 450] width 190 height 29
drag, startPoint x: 166, startPoint y: 536, endPoint x: 77, endPoint y: 544, distance: 89.1
click at [82, 544] on div "Partner" at bounding box center [153, 550] width 170 height 36
click at [110, 602] on div "Bild Ziehe Dateien zum Hochladen hierher oder klicke hier, um aus Dateien oder …" at bounding box center [153, 382] width 190 height 552
click at [126, 454] on h4 "Text" at bounding box center [153, 447] width 190 height 22
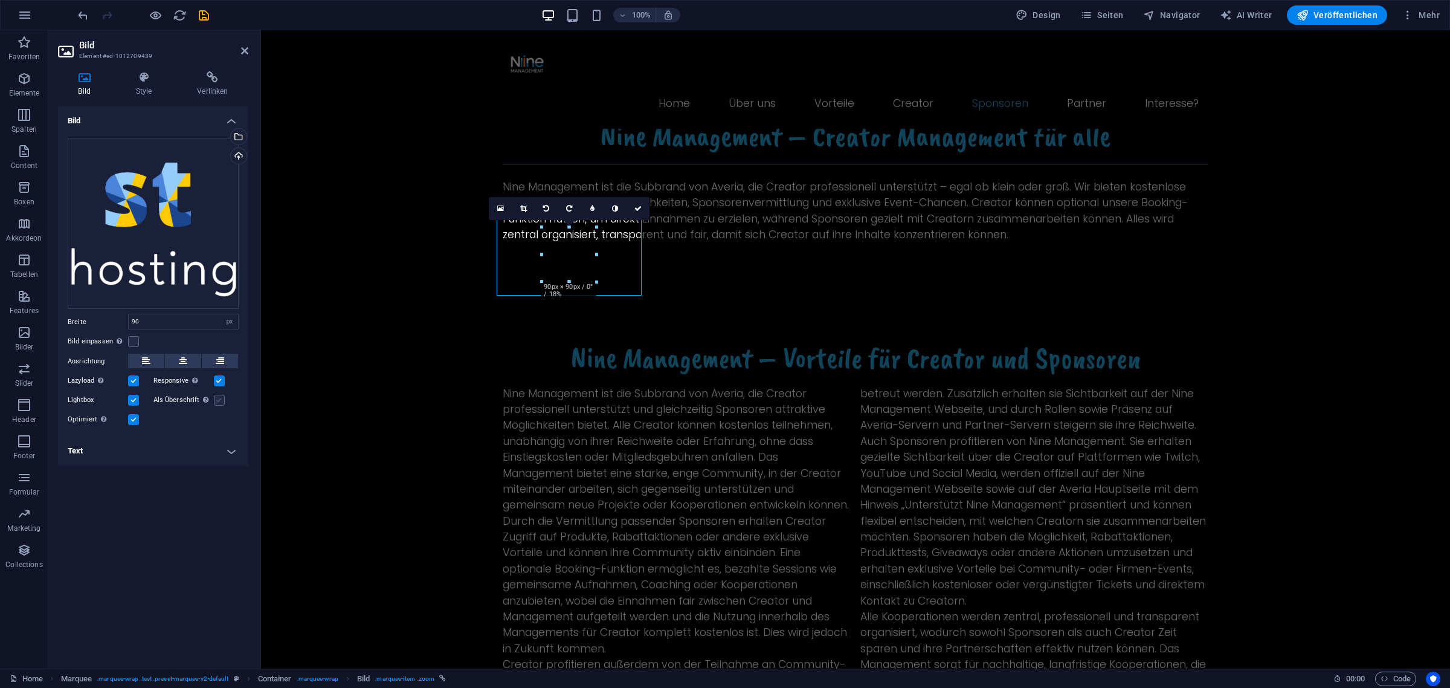
click at [221, 404] on label at bounding box center [219, 400] width 11 height 11
click at [0, 0] on input "Als Überschrift Das Bild in eine H1-Überschrift einfügen. Nützlich, um dem Alte…" at bounding box center [0, 0] width 0 height 0
click at [221, 404] on label at bounding box center [219, 400] width 11 height 11
click at [0, 0] on input "Als Überschrift Das Bild in eine H1-Überschrift einfügen. Nützlich, um dem Alte…" at bounding box center [0, 0] width 0 height 0
click at [136, 399] on label at bounding box center [133, 400] width 11 height 11
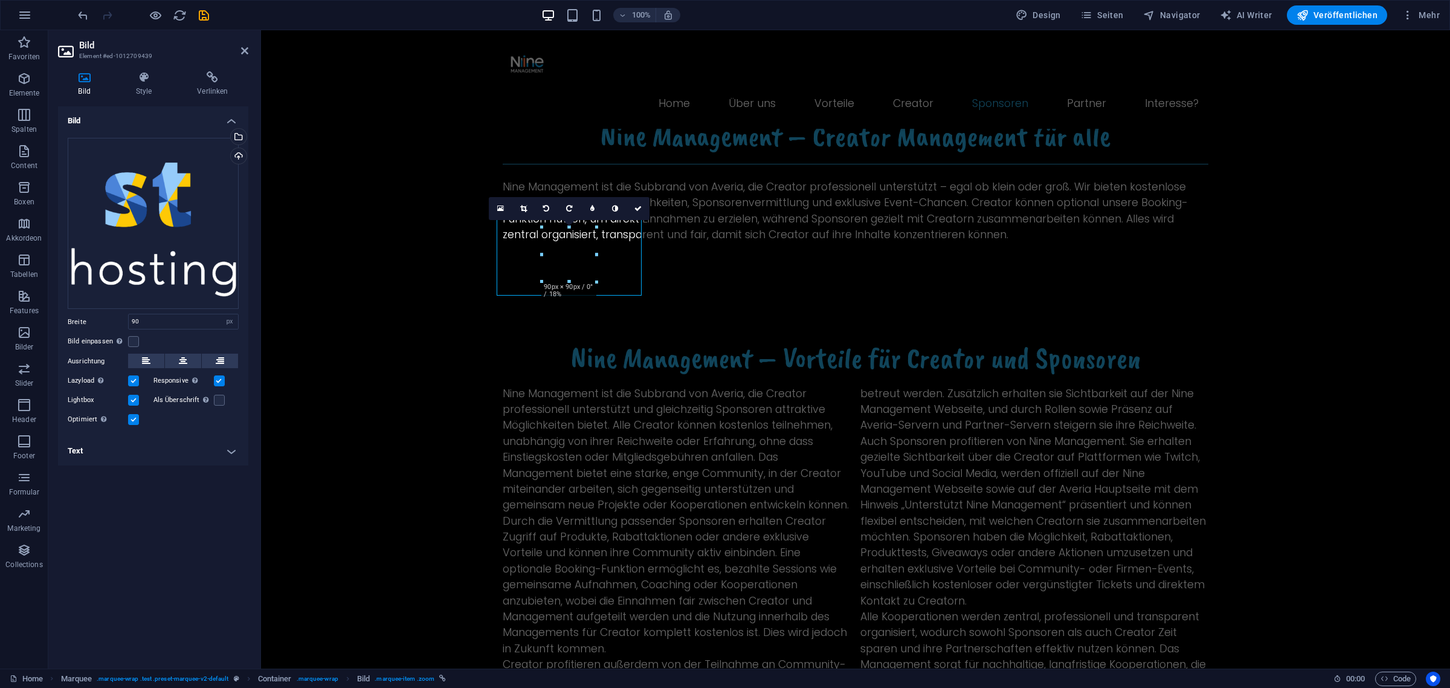
click at [0, 0] on input "Lightbox" at bounding box center [0, 0] width 0 height 0
drag, startPoint x: 595, startPoint y: 281, endPoint x: 605, endPoint y: 286, distance: 10.8
drag, startPoint x: 611, startPoint y: 282, endPoint x: 598, endPoint y: 275, distance: 14.6
drag, startPoint x: 607, startPoint y: 280, endPoint x: 330, endPoint y: 242, distance: 279.9
type input "105"
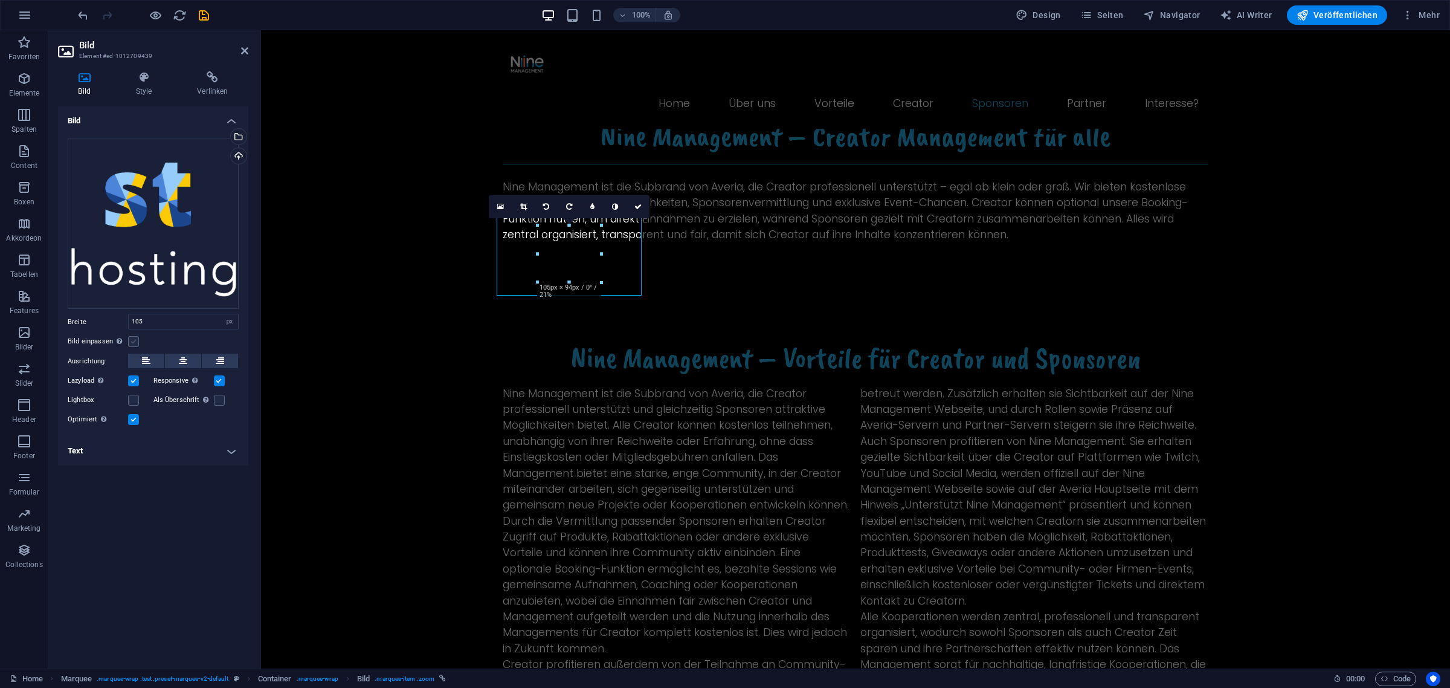
click at [131, 344] on label at bounding box center [133, 341] width 11 height 11
click at [0, 0] on input "Bild einpassen Bild automatisch anhand einer fixen Breite und Höhe einpassen" at bounding box center [0, 0] width 0 height 0
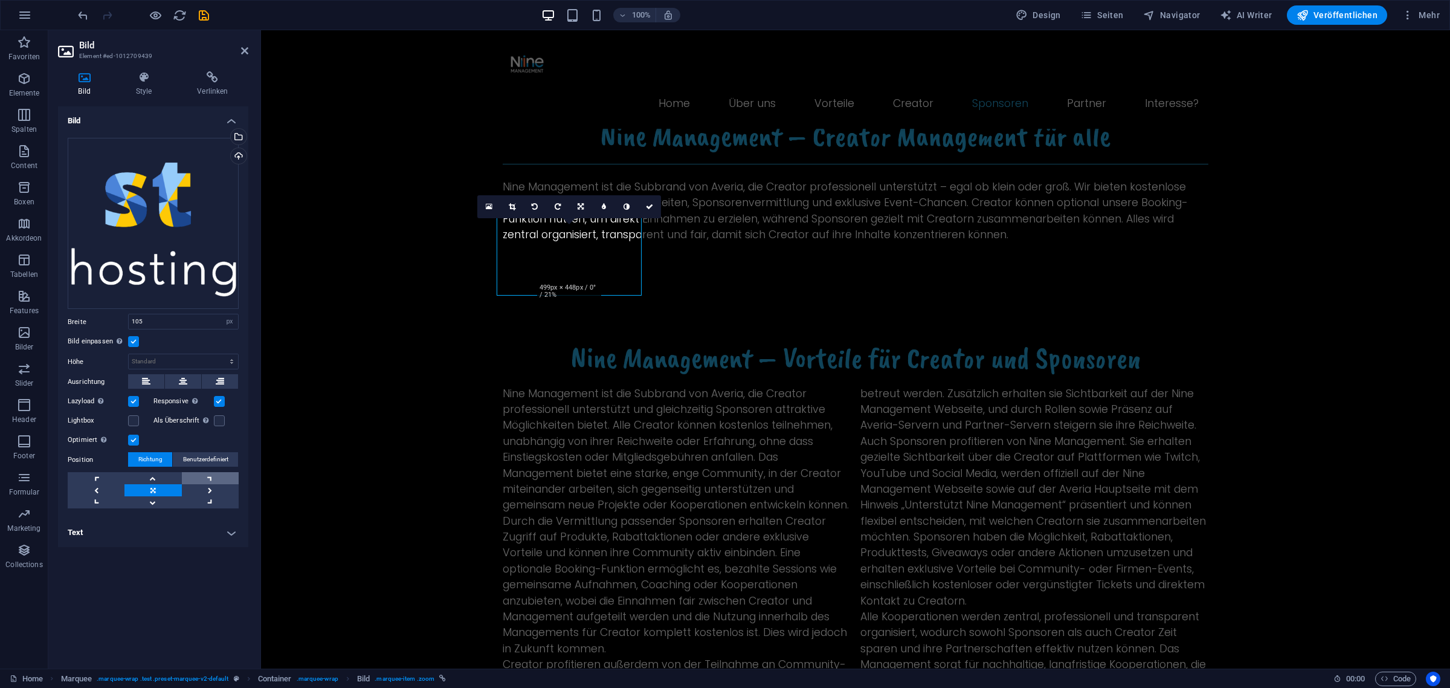
click at [202, 475] on link at bounding box center [210, 478] width 57 height 12
click at [163, 488] on link at bounding box center [152, 490] width 57 height 12
click at [179, 382] on icon at bounding box center [183, 381] width 8 height 14
click at [241, 52] on icon at bounding box center [244, 51] width 7 height 10
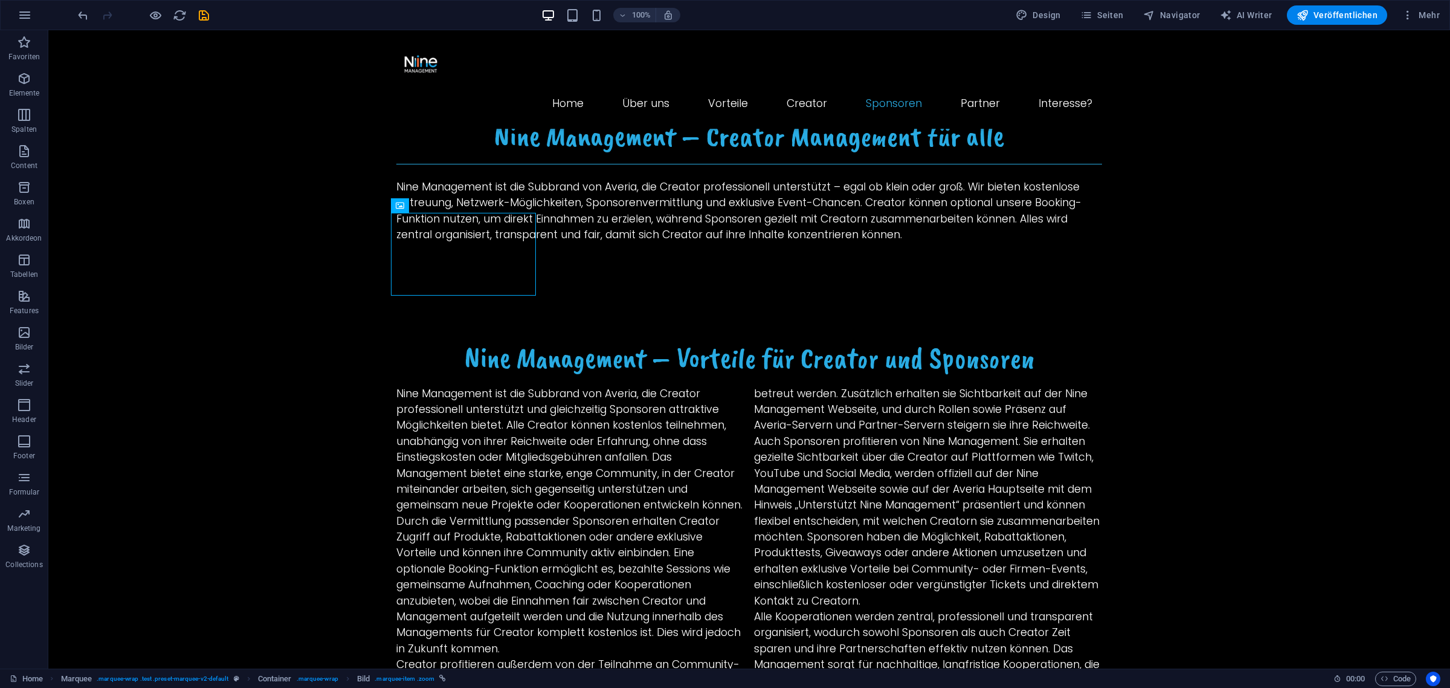
click at [201, 19] on icon "save" at bounding box center [204, 15] width 14 height 14
click at [1351, 14] on span "Veröffentlichen" at bounding box center [1336, 15] width 81 height 12
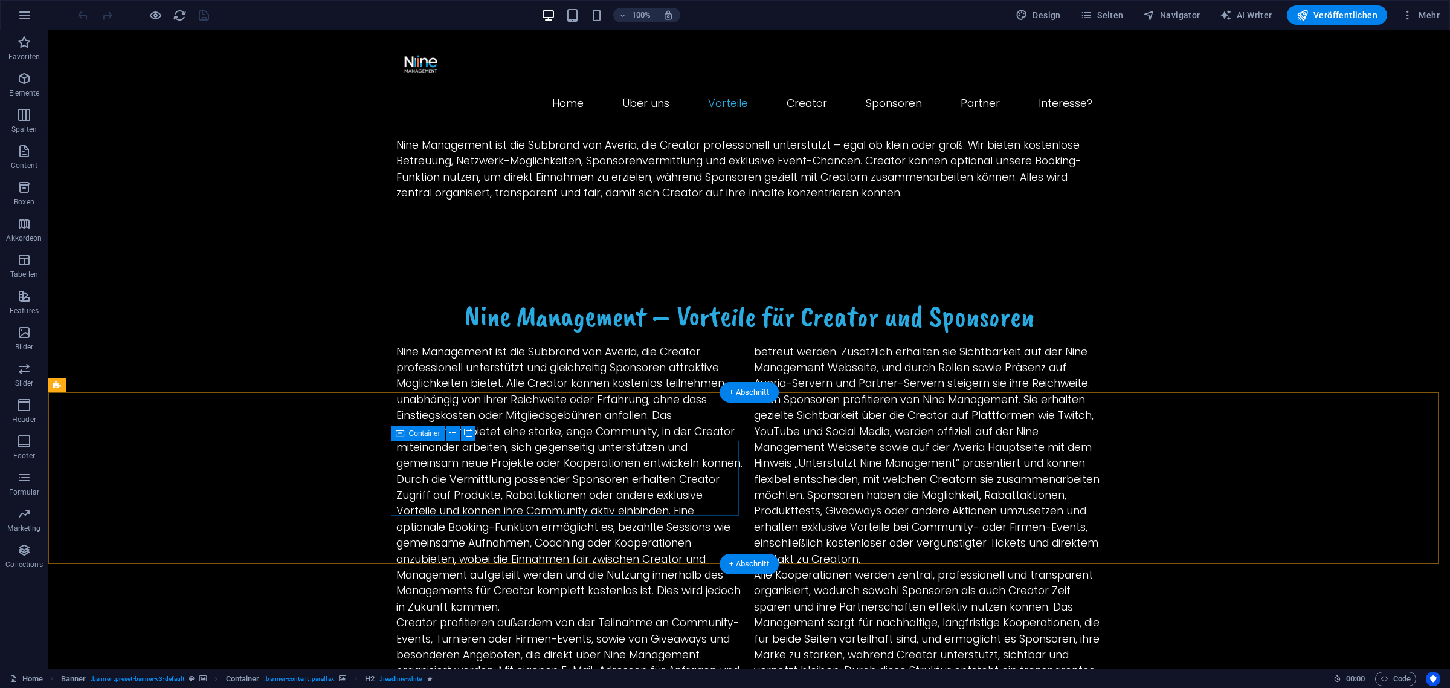
scroll to position [1284, 0]
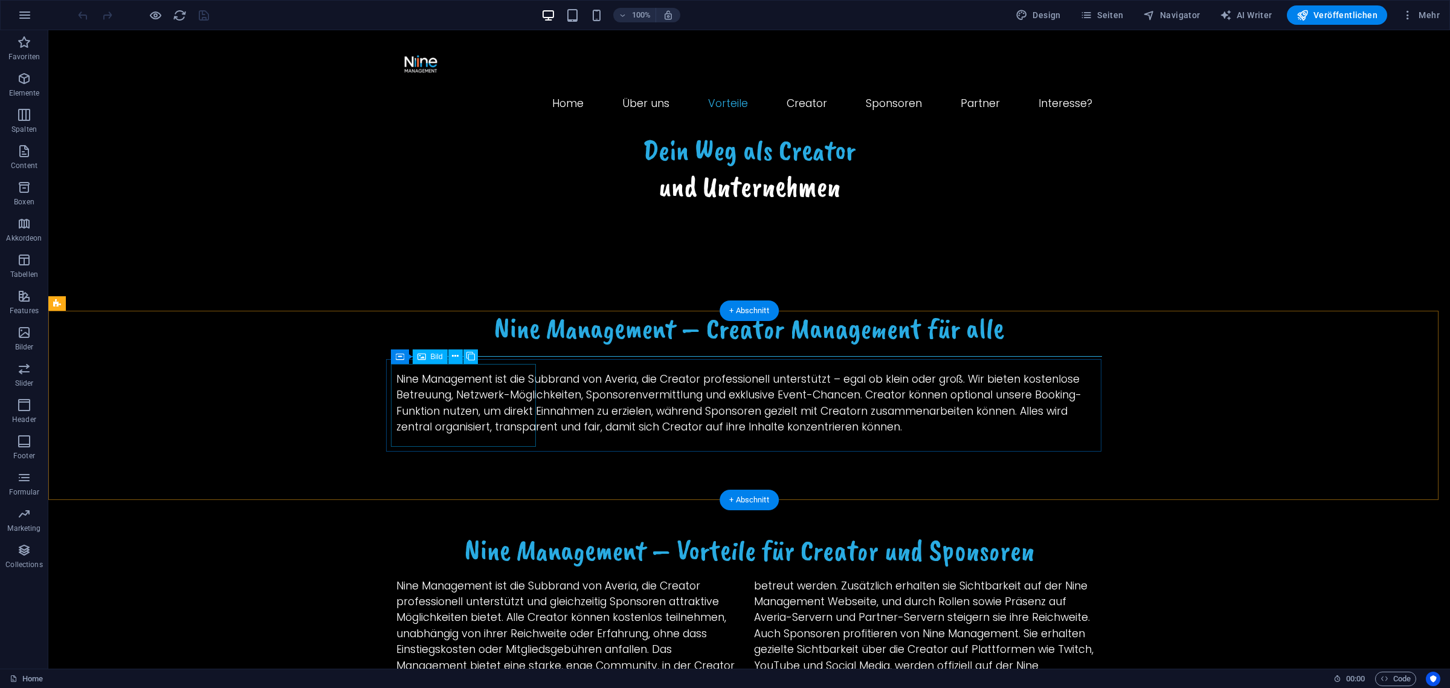
select select "px"
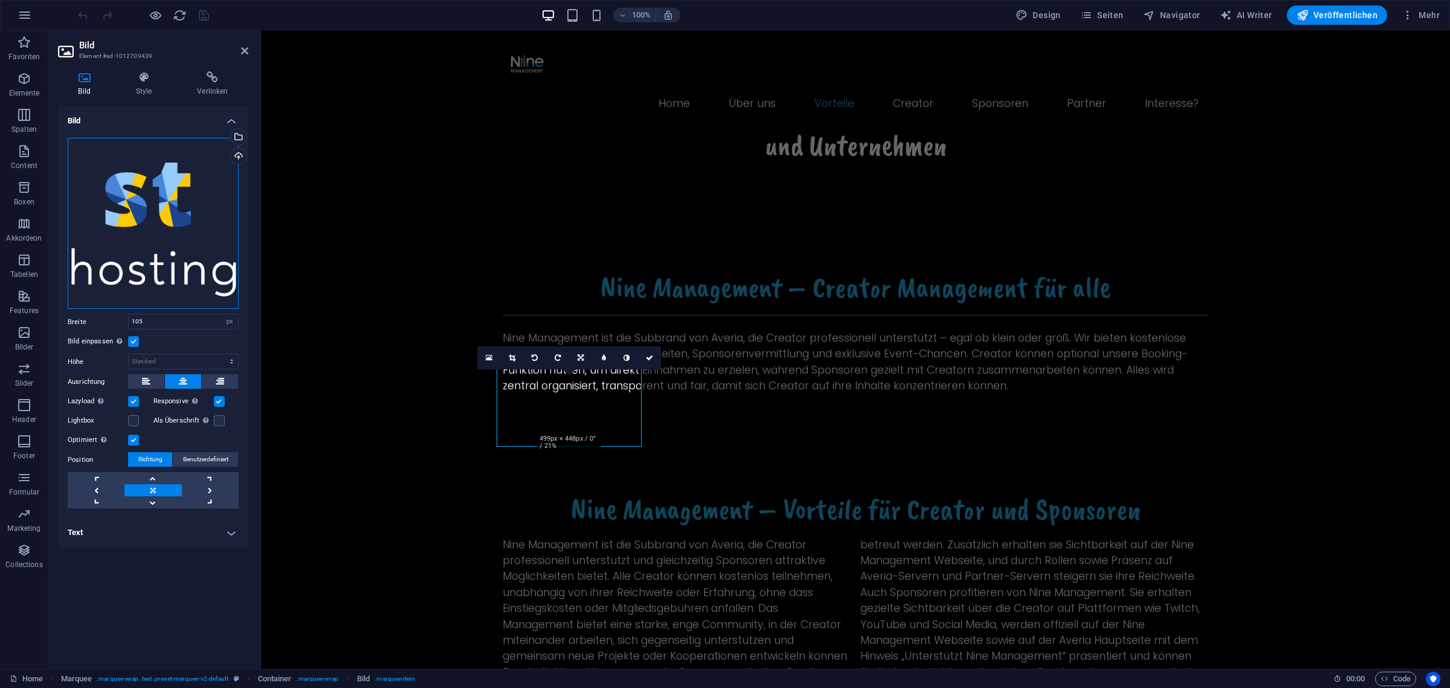
click at [202, 164] on div "Ziehe Dateien zum Hochladen hierher oder klicke hier, um aus Dateien oder koste…" at bounding box center [153, 224] width 171 height 172
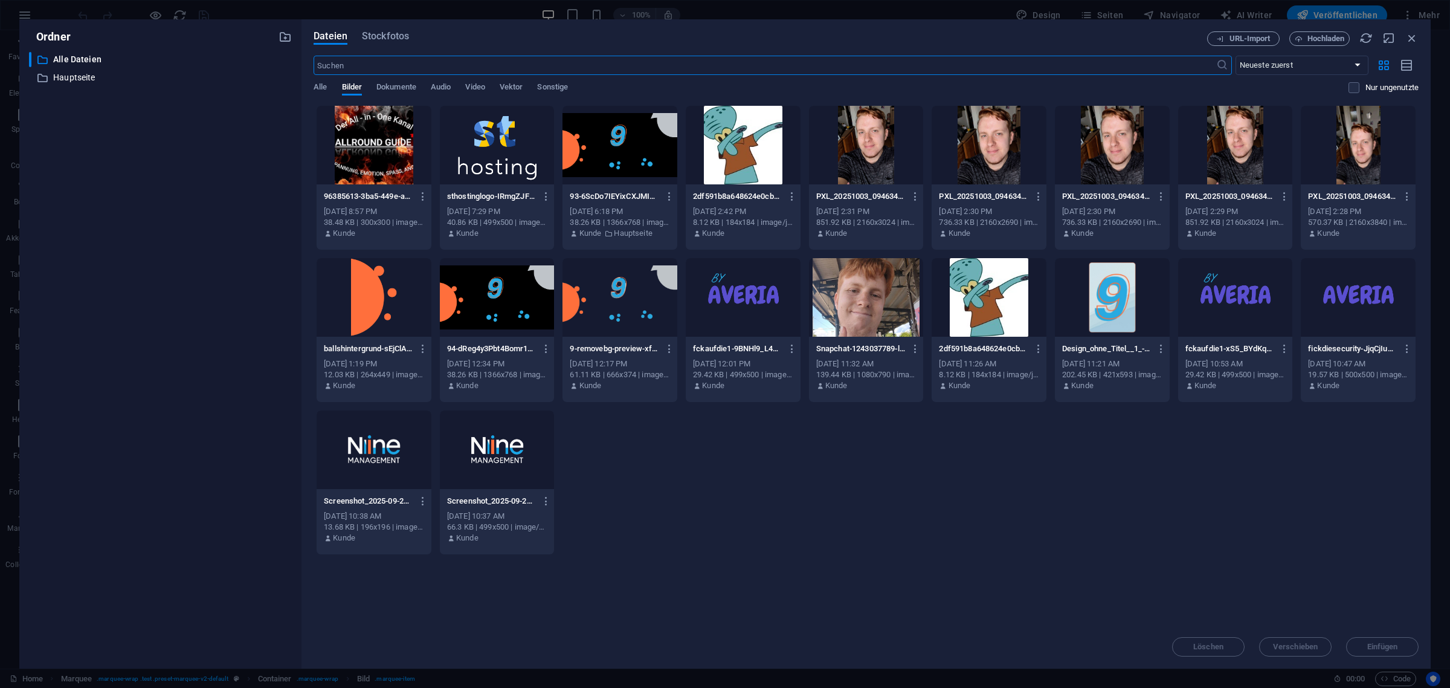
click at [488, 169] on div at bounding box center [497, 145] width 115 height 79
click at [1376, 659] on div "Dateien Stockfotos URL-Import Hochladen ​ Neueste zuerst Älteste zuerst Name (A…" at bounding box center [865, 343] width 1129 height 649
click at [1373, 647] on span "Einfügen" at bounding box center [1382, 646] width 31 height 7
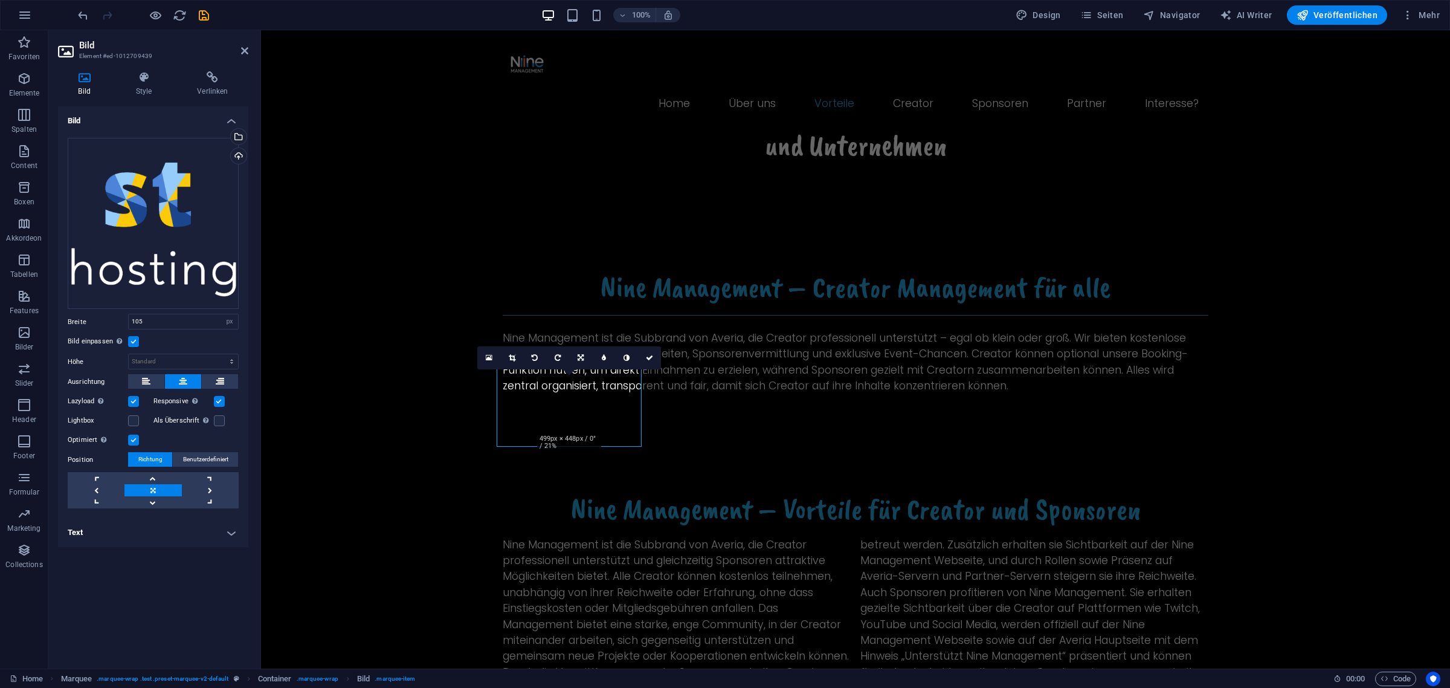
click at [215, 405] on label at bounding box center [219, 401] width 11 height 11
click at [0, 0] on input "Responsive Automatisch Retina-Bilder und kleinere Bilder auf Smartphones laden" at bounding box center [0, 0] width 0 height 0
click at [133, 439] on label at bounding box center [133, 439] width 11 height 11
click at [0, 0] on input "Optimiert Bilder werden komprimiert für eine bessere Ladegeschwindigkeit der We…" at bounding box center [0, 0] width 0 height 0
click at [133, 439] on label at bounding box center [133, 439] width 11 height 11
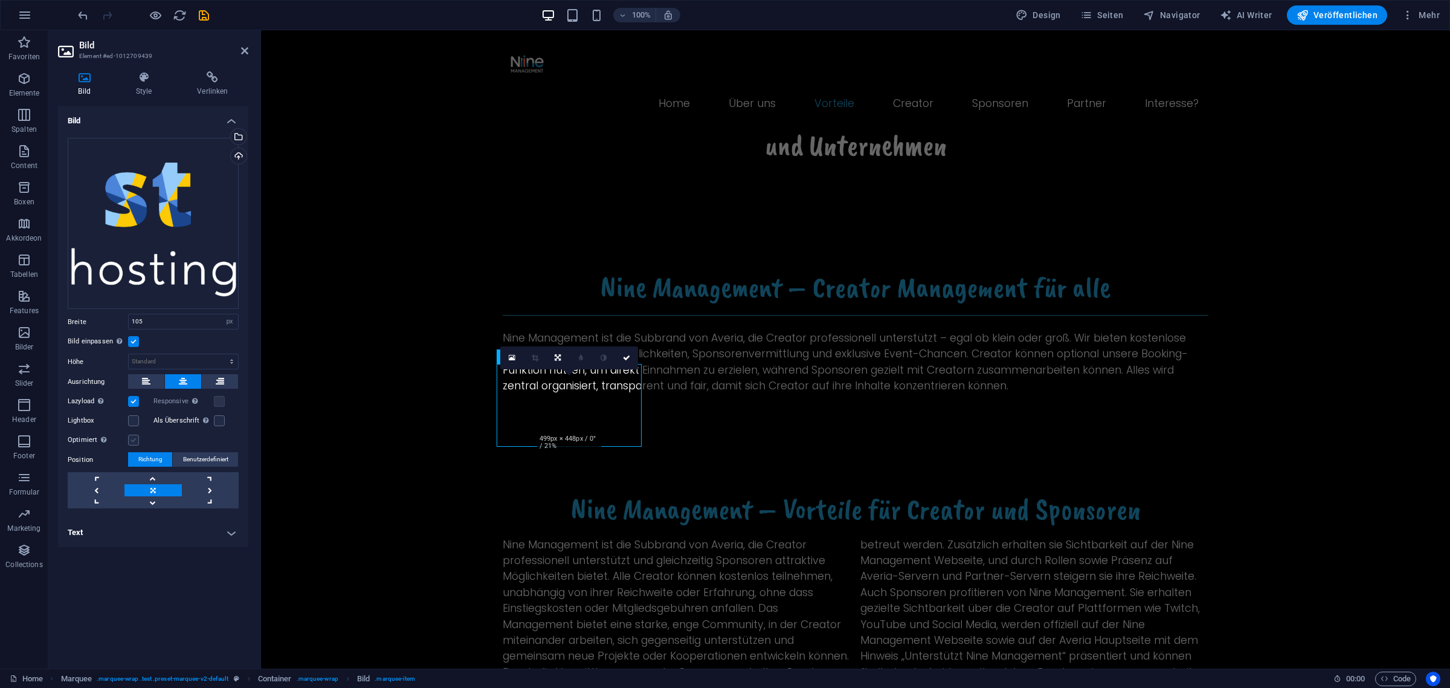
click at [0, 0] on input "Optimiert Bilder werden komprimiert für eine bessere Ladegeschwindigkeit der We…" at bounding box center [0, 0] width 0 height 0
click at [133, 439] on label at bounding box center [133, 439] width 11 height 11
click at [0, 0] on input "Optimiert Bilder werden komprimiert für eine bessere Ladegeschwindigkeit der We…" at bounding box center [0, 0] width 0 height 0
click at [133, 439] on label at bounding box center [133, 439] width 11 height 11
click at [0, 0] on input "Optimiert Bilder werden komprimiert für eine bessere Ladegeschwindigkeit der We…" at bounding box center [0, 0] width 0 height 0
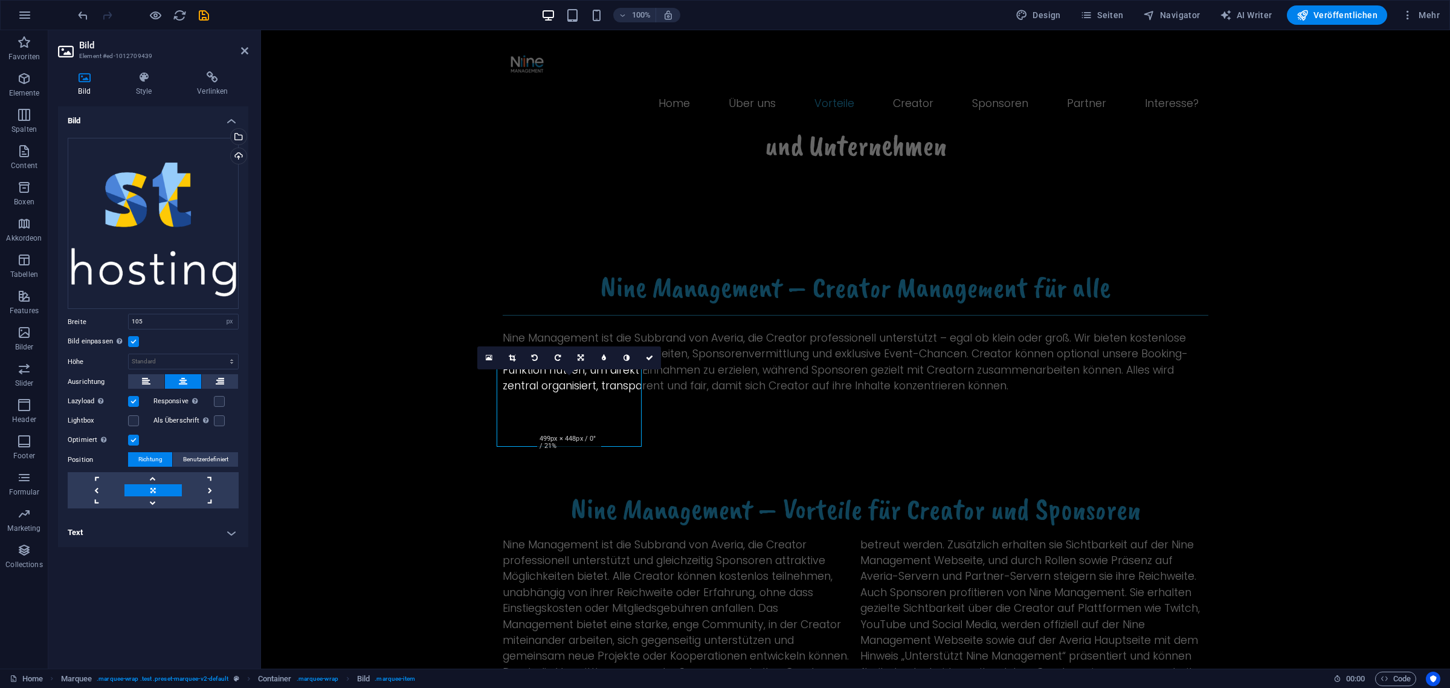
click at [133, 439] on label at bounding box center [133, 439] width 11 height 11
click at [0, 0] on input "Optimiert Bilder werden komprimiert für eine bessere Ladegeschwindigkeit der We…" at bounding box center [0, 0] width 0 height 0
click at [133, 439] on label at bounding box center [133, 439] width 11 height 11
click at [0, 0] on input "Optimiert Bilder werden komprimiert für eine bessere Ladegeschwindigkeit der We…" at bounding box center [0, 0] width 0 height 0
click at [134, 343] on label at bounding box center [133, 341] width 11 height 11
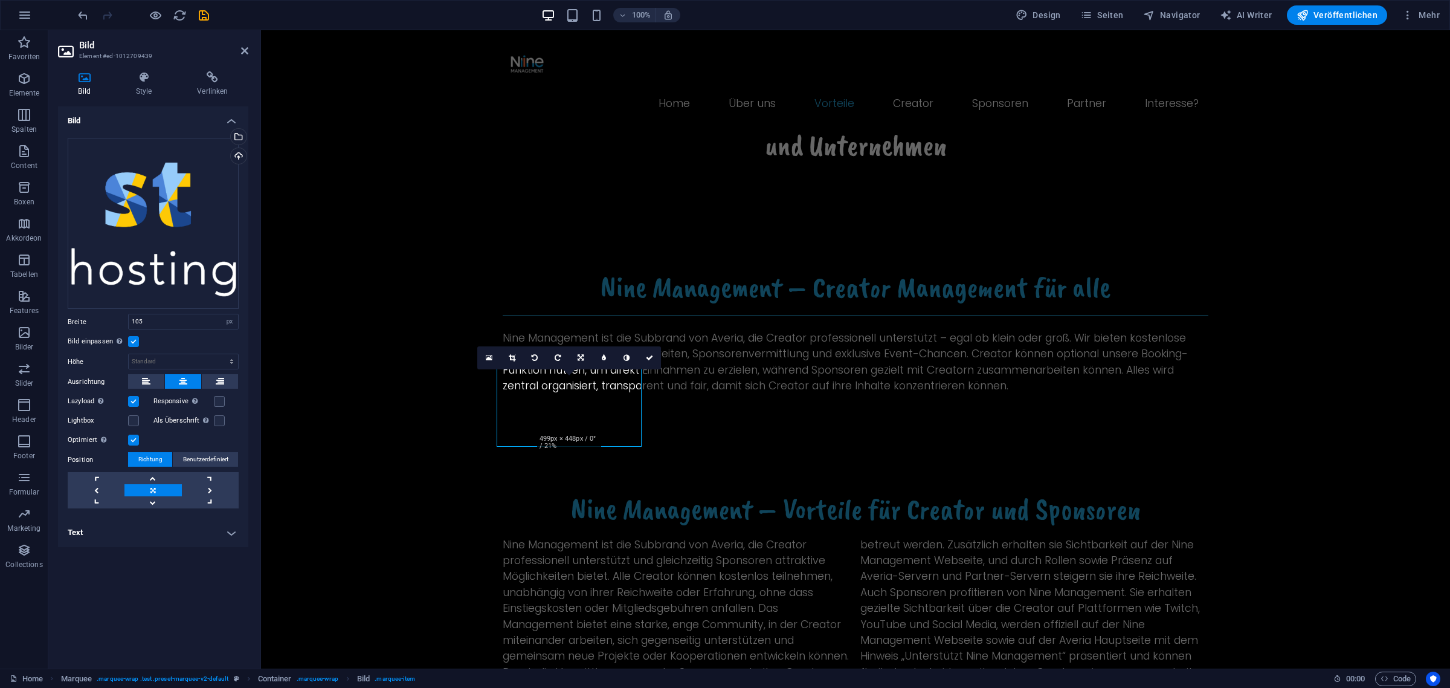
click at [0, 0] on input "Bild einpassen Bild automatisch anhand einer fixen Breite und Höhe einpassen" at bounding box center [0, 0] width 0 height 0
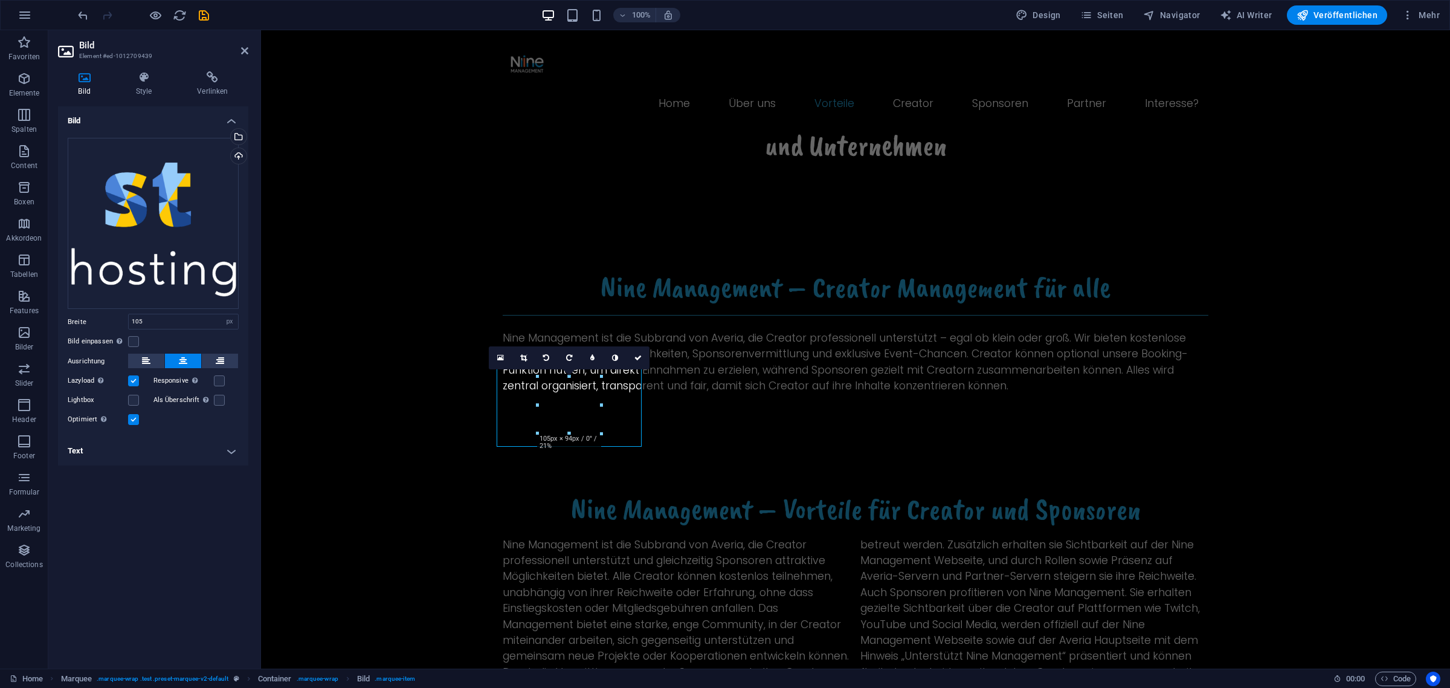
click at [149, 454] on h4 "Text" at bounding box center [153, 450] width 190 height 29
click at [80, 539] on p at bounding box center [153, 543] width 158 height 11
click at [144, 454] on h4 "Text" at bounding box center [153, 447] width 190 height 22
click at [227, 88] on h4 "Verlinken" at bounding box center [212, 83] width 71 height 25
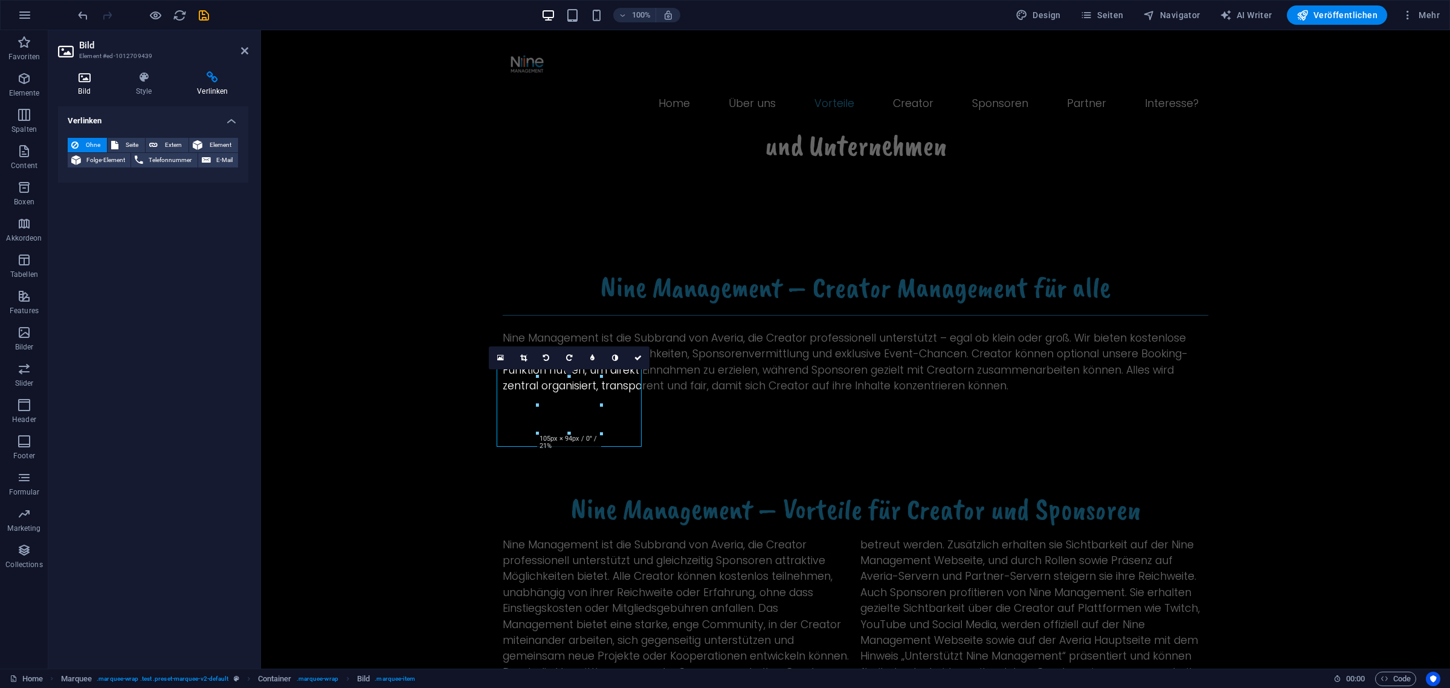
click at [95, 82] on icon at bounding box center [84, 77] width 53 height 12
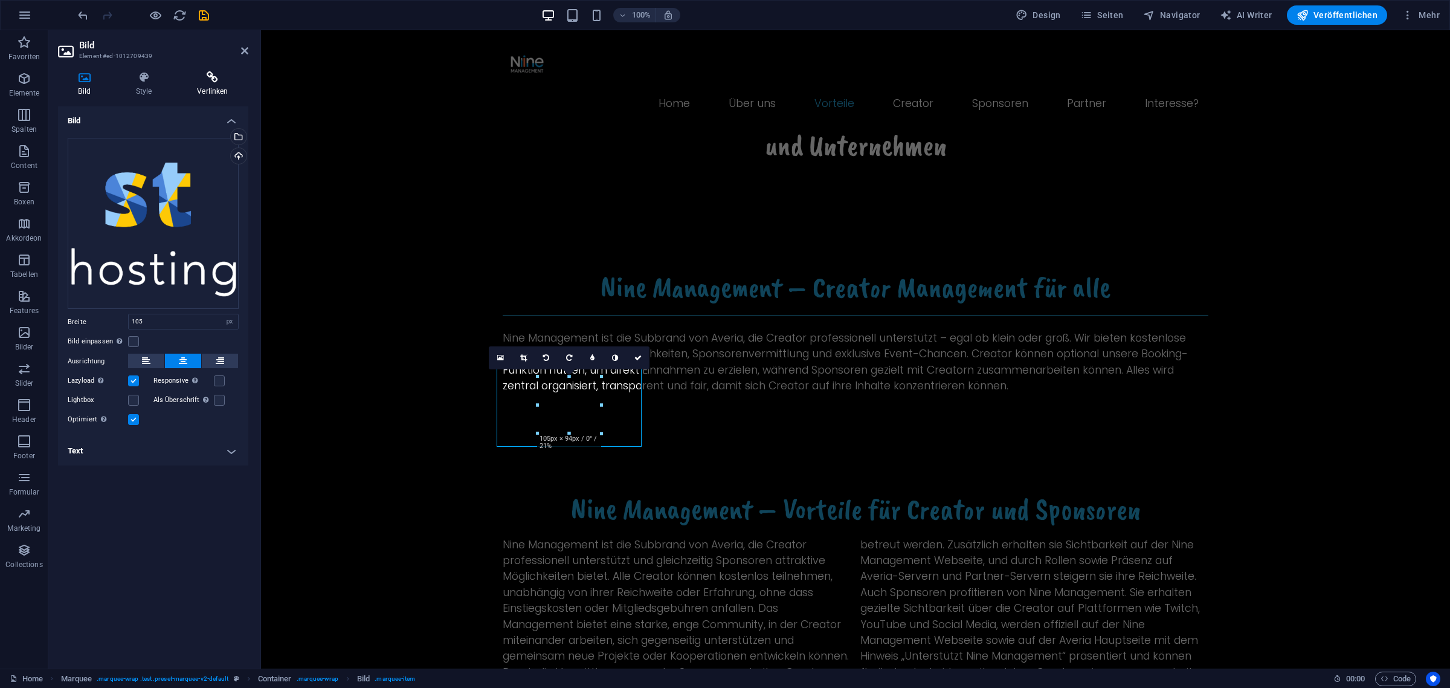
click at [199, 80] on icon at bounding box center [212, 77] width 71 height 12
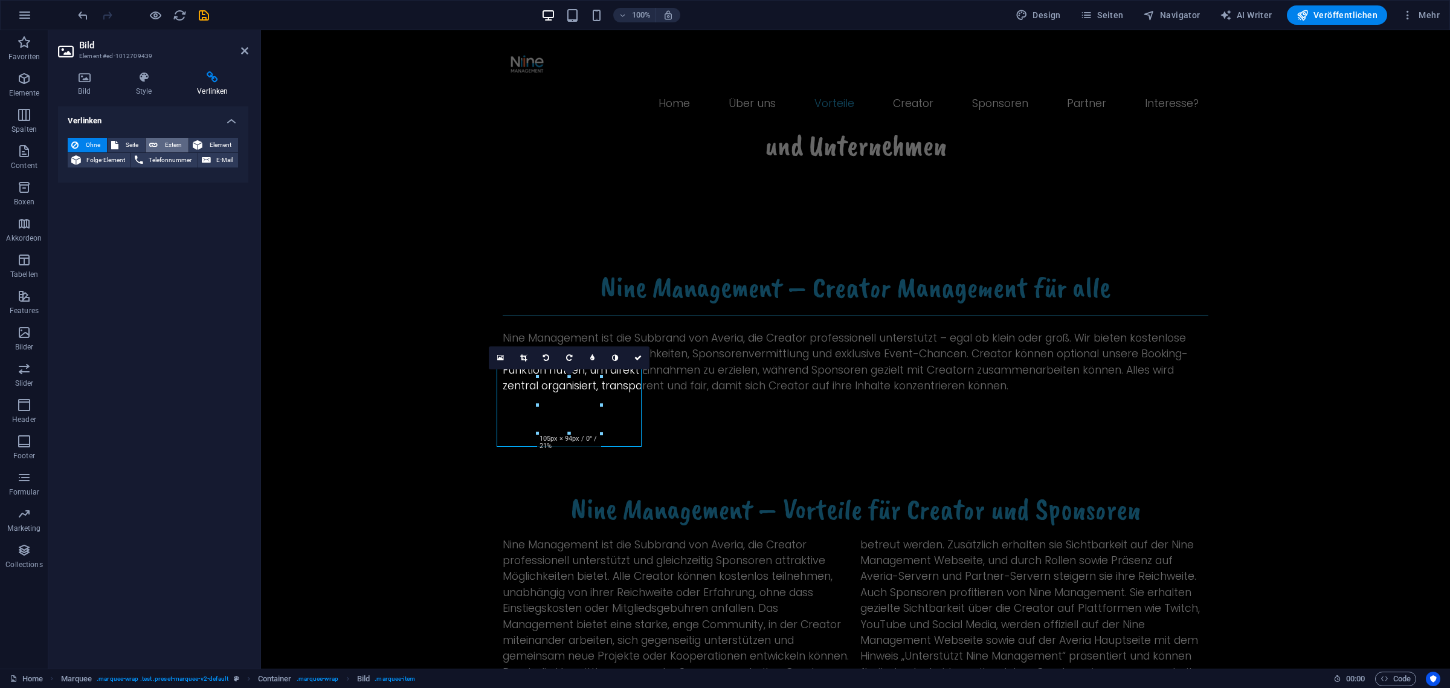
click at [160, 148] on button "Extern" at bounding box center [167, 145] width 43 height 14
select select "blank"
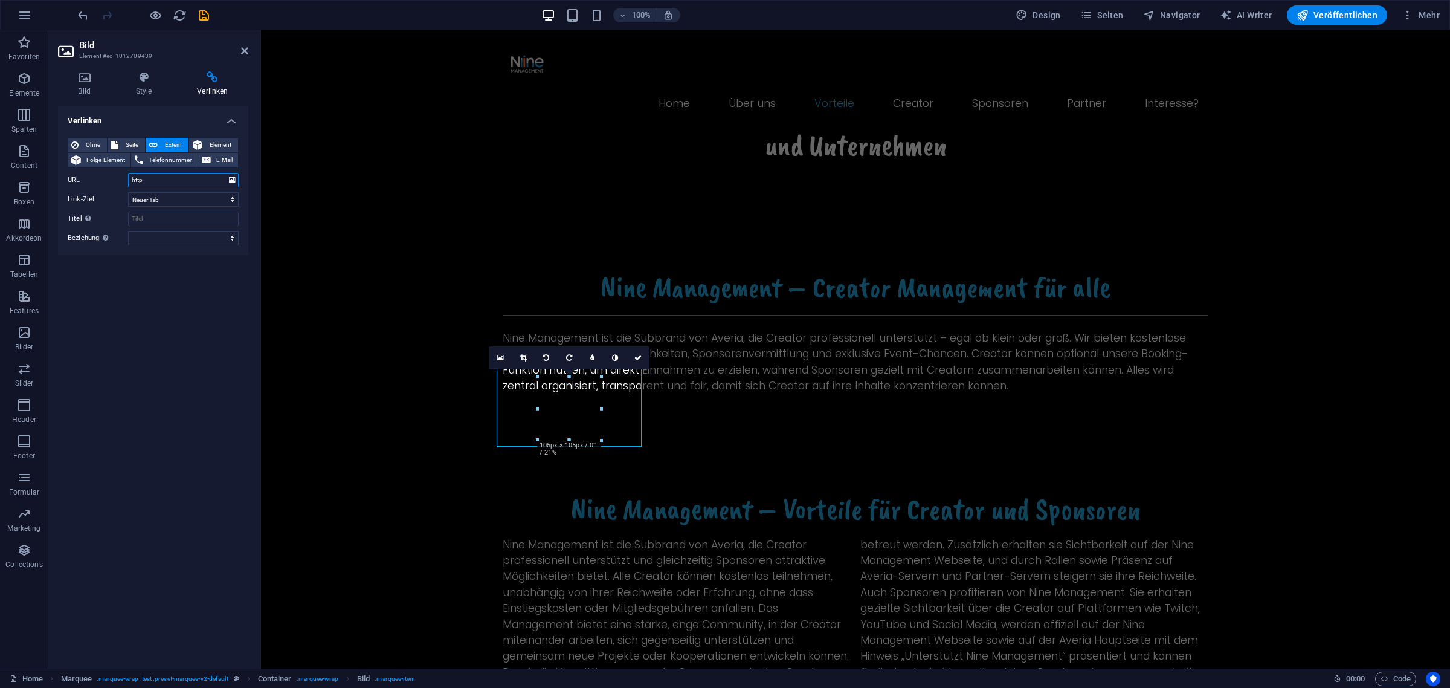
type input "[URL][DOMAIN_NAME]"
drag, startPoint x: 150, startPoint y: 269, endPoint x: 149, endPoint y: 263, distance: 6.8
click at [149, 265] on div "Verlinken Ohne Seite Extern Element Folge-Element Telefonnummer E-Mail Seite Ho…" at bounding box center [153, 382] width 190 height 552
click at [146, 213] on input "Titel Zusätzliche Linkbeschreibung, sollte nicht mit dem Linktext identisch sei…" at bounding box center [183, 218] width 111 height 14
type input "Averia x ST-Hosting"
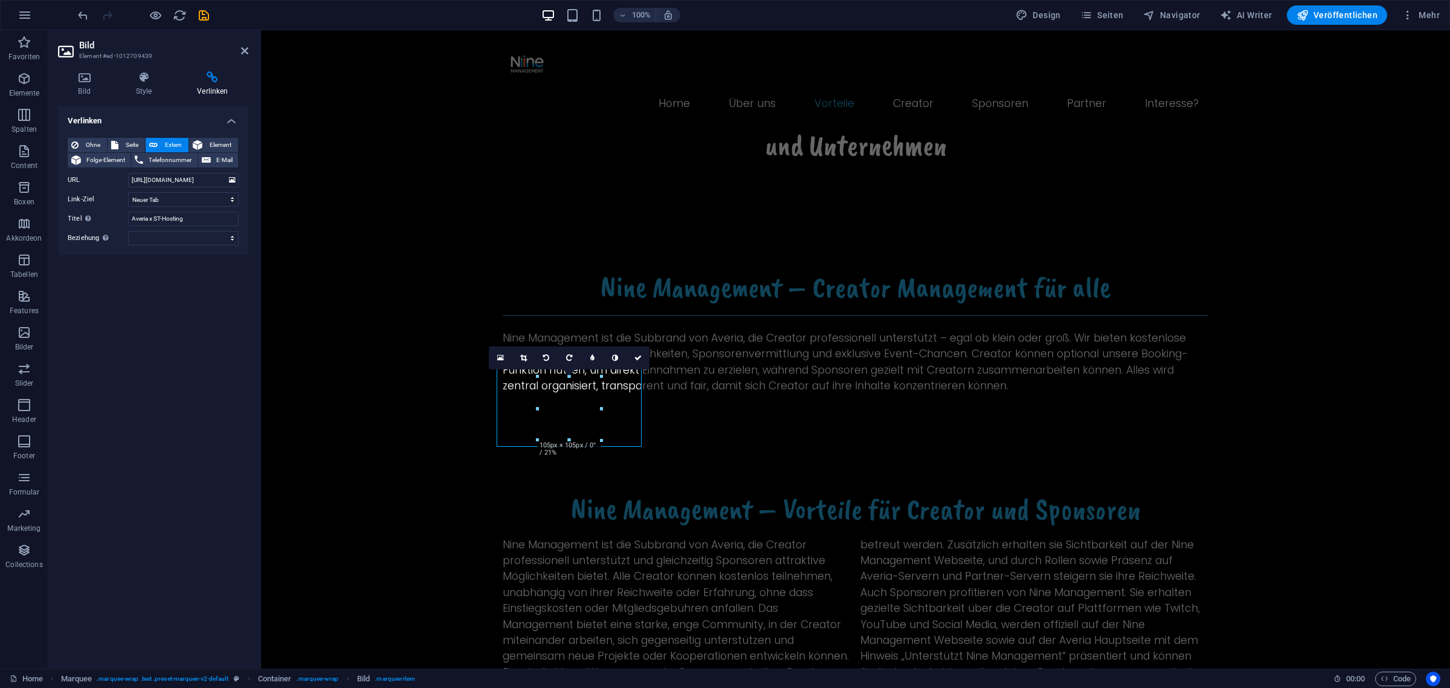
click at [188, 294] on div "Verlinken Ohne Seite Extern Element Folge-Element Telefonnummer E-Mail Seite Ho…" at bounding box center [153, 382] width 190 height 552
click at [86, 76] on icon at bounding box center [84, 77] width 53 height 12
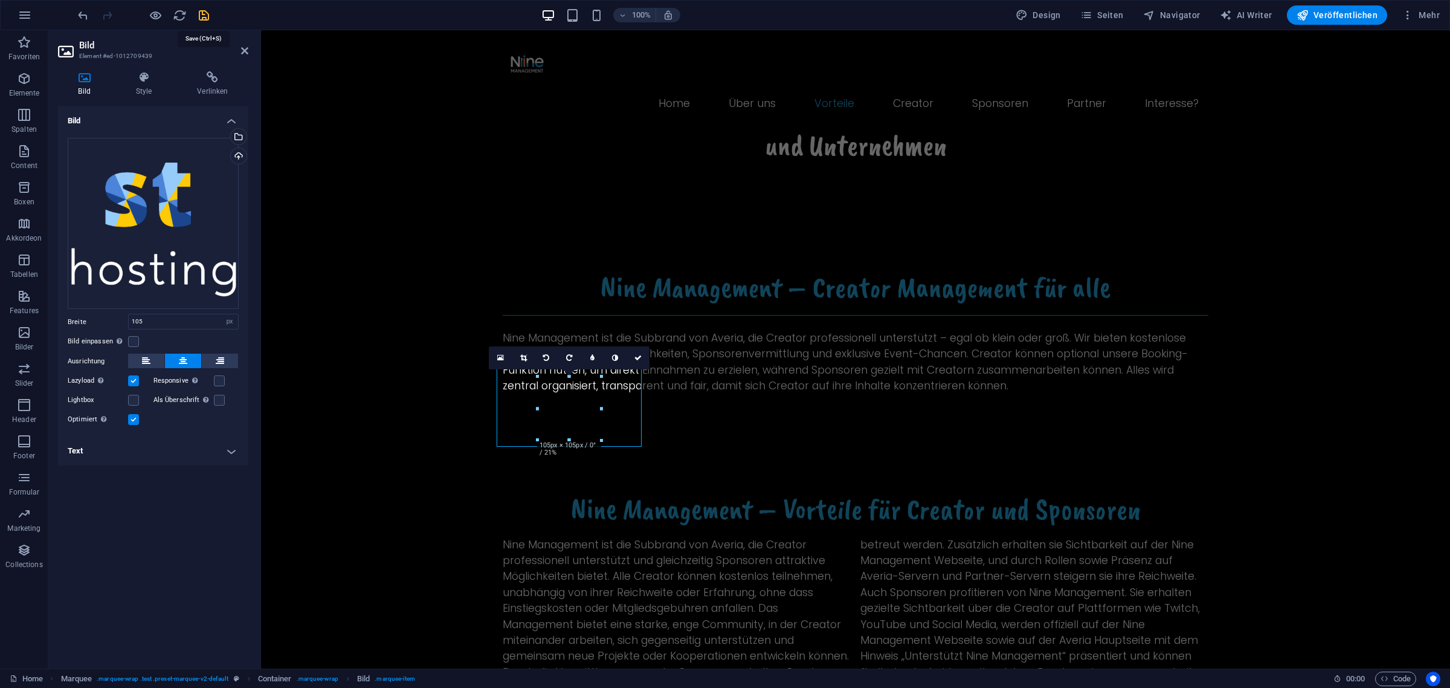
click at [204, 16] on icon "save" at bounding box center [204, 15] width 14 height 14
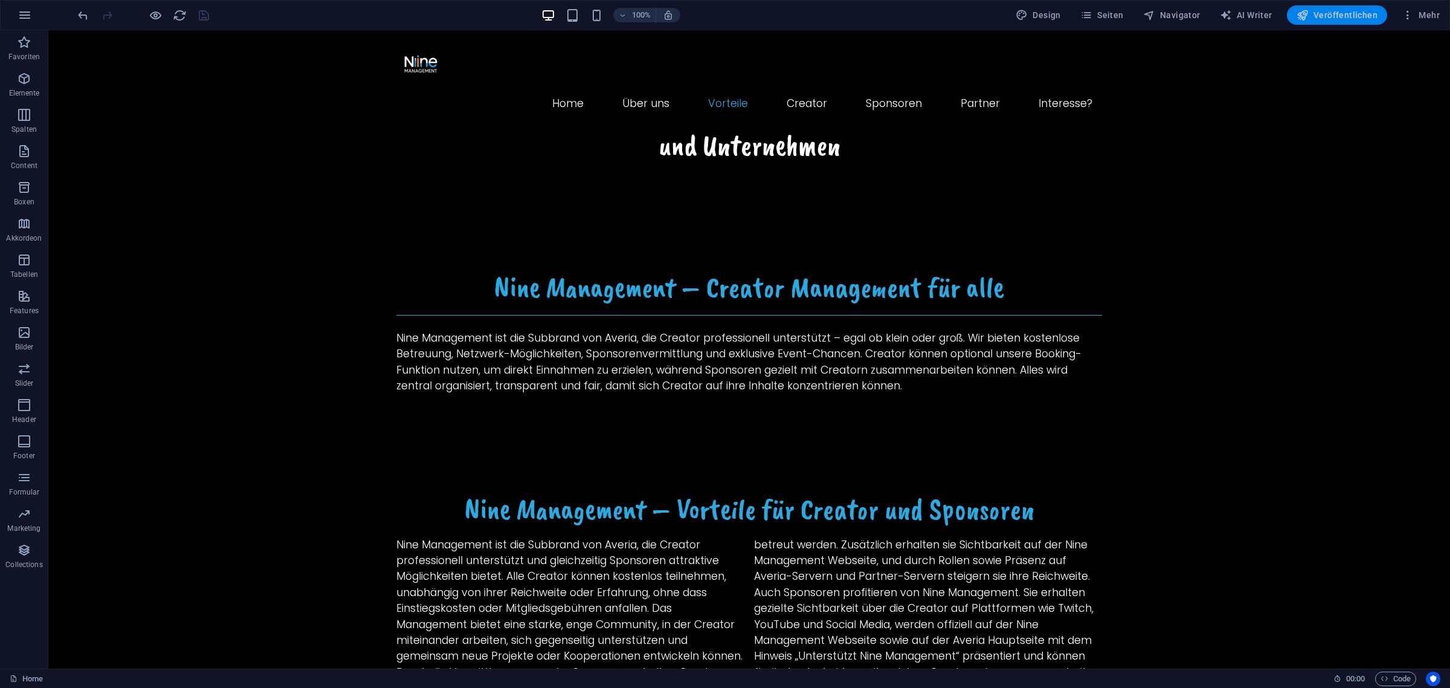
click at [1323, 18] on span "Veröffentlichen" at bounding box center [1336, 15] width 81 height 12
